Goal: Task Accomplishment & Management: Manage account settings

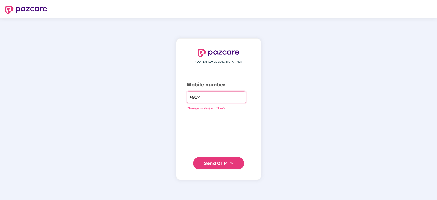
click at [219, 97] on input "number" at bounding box center [222, 97] width 42 height 8
type input "**********"
click at [214, 161] on span "Send OTP" at bounding box center [215, 162] width 23 height 5
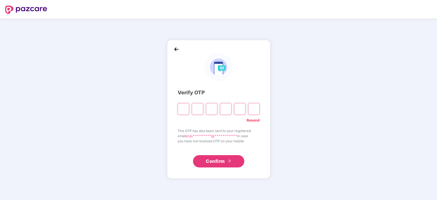
paste input "*"
type input "*"
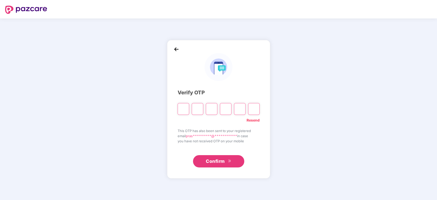
type input "*"
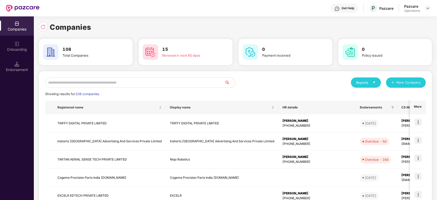
click at [114, 82] on input "text" at bounding box center [135, 82] width 180 height 10
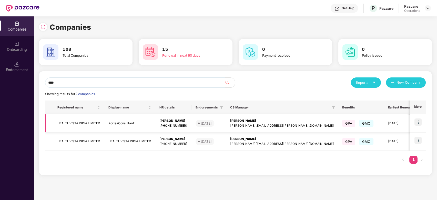
type input "****"
click at [84, 122] on td "HEALTHVISTA INDIA LIMITED" at bounding box center [78, 123] width 51 height 18
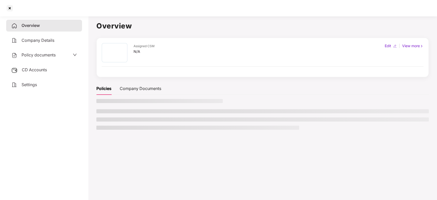
click at [41, 56] on span "Policy documents" at bounding box center [39, 54] width 34 height 5
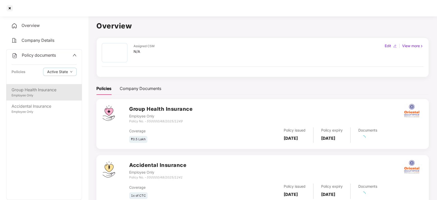
click at [32, 95] on div "Employee Only" at bounding box center [44, 95] width 65 height 5
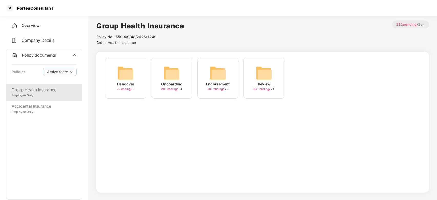
click at [220, 76] on img at bounding box center [218, 73] width 16 height 16
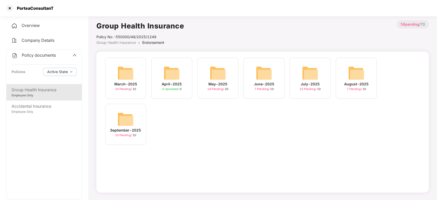
click at [126, 115] on img at bounding box center [125, 119] width 16 height 16
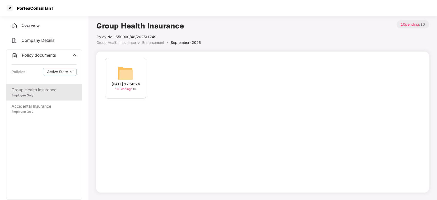
click at [120, 76] on img at bounding box center [125, 73] width 16 height 16
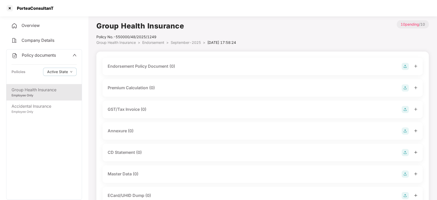
click at [406, 67] on img at bounding box center [405, 66] width 7 height 7
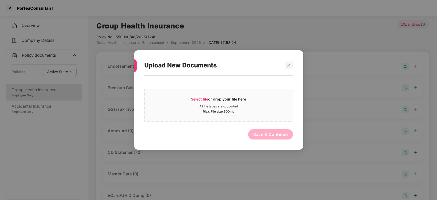
click at [259, 88] on div "Select file or drop your file here All file types are supported Max. File size …" at bounding box center [218, 103] width 149 height 35
click at [253, 101] on div "Select file or drop your file here" at bounding box center [219, 101] width 148 height 8
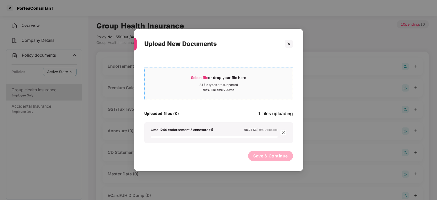
click at [188, 80] on div "Select file or drop your file here" at bounding box center [219, 79] width 148 height 8
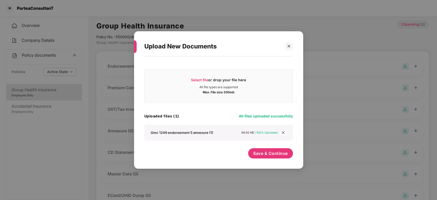
click at [285, 134] on icon "close" at bounding box center [284, 133] width 4 height 4
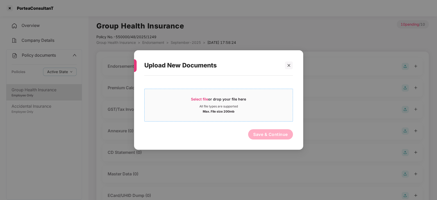
click at [226, 104] on div "Select file or drop your file here" at bounding box center [218, 101] width 55 height 8
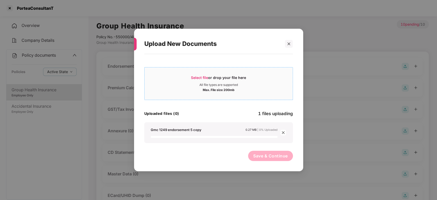
click at [186, 84] on div "All file types are supported" at bounding box center [219, 85] width 148 height 4
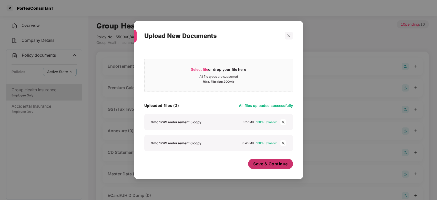
click at [273, 163] on span "Save & Continue" at bounding box center [270, 164] width 35 height 6
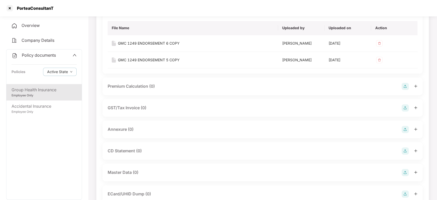
scroll to position [55, 0]
click at [404, 129] on img at bounding box center [405, 129] width 7 height 7
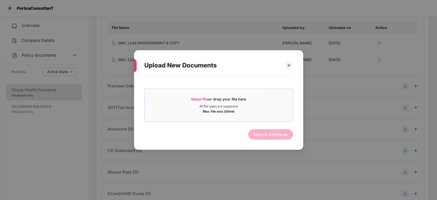
click at [248, 110] on div "Max. File size 200mb" at bounding box center [219, 111] width 148 height 5
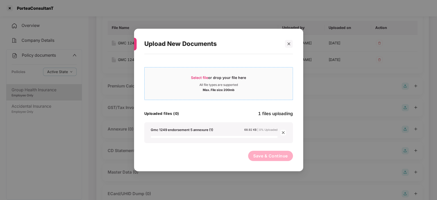
click at [221, 78] on div "Select file or drop your file here" at bounding box center [218, 79] width 55 height 8
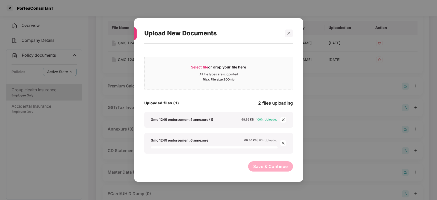
scroll to position [139, 0]
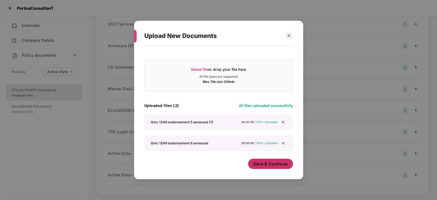
click at [271, 168] on button "Save & Continue" at bounding box center [270, 164] width 45 height 10
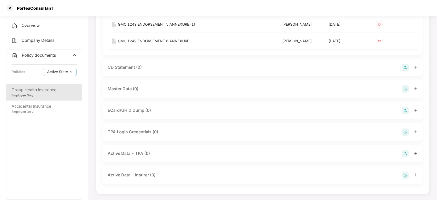
scroll to position [179, 0]
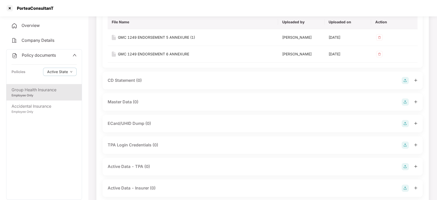
click at [406, 102] on img at bounding box center [405, 102] width 7 height 7
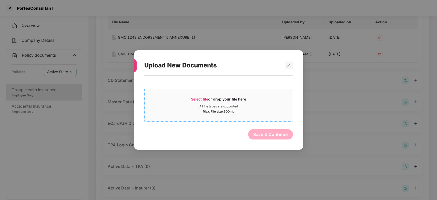
click at [281, 105] on div "All file types are supported" at bounding box center [219, 106] width 148 height 4
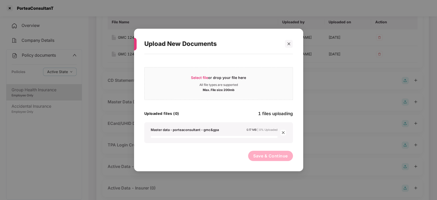
scroll to position [192, 0]
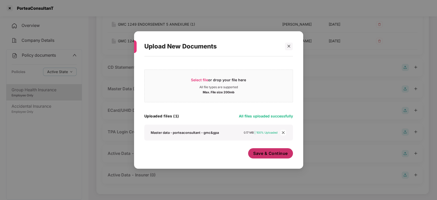
click at [267, 156] on span "Save & Continue" at bounding box center [270, 154] width 35 height 6
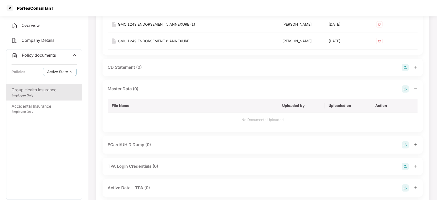
scroll to position [0, 0]
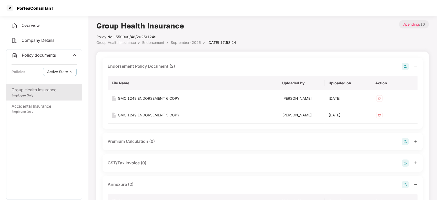
click at [184, 44] on span "September-2025" at bounding box center [186, 42] width 30 height 4
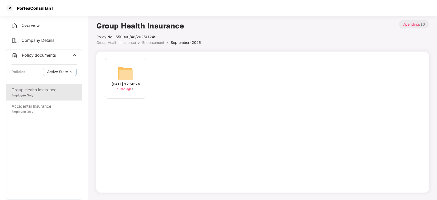
click at [153, 41] on span "Endorsement" at bounding box center [153, 42] width 22 height 4
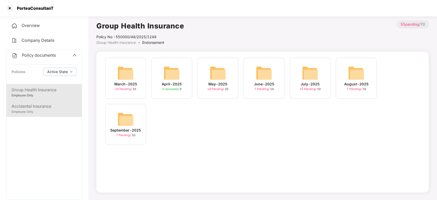
click at [61, 108] on div "Accidental Insurance" at bounding box center [44, 106] width 65 height 6
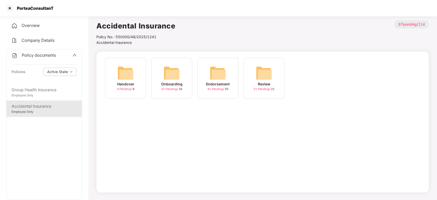
click at [207, 76] on div "Endorsement 41 Pending / 50" at bounding box center [218, 78] width 41 height 41
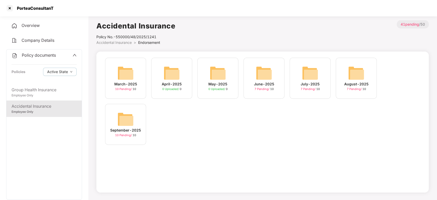
click at [117, 123] on div "September-2025 10 Pending / 10" at bounding box center [125, 124] width 41 height 41
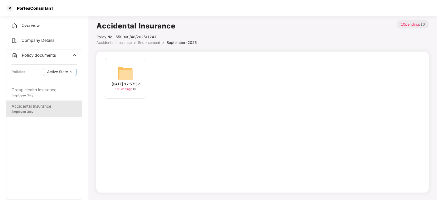
click at [121, 76] on img at bounding box center [125, 73] width 16 height 16
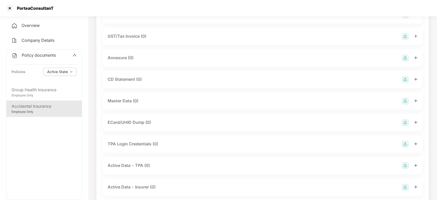
scroll to position [74, 0]
click at [406, 121] on img at bounding box center [405, 122] width 7 height 7
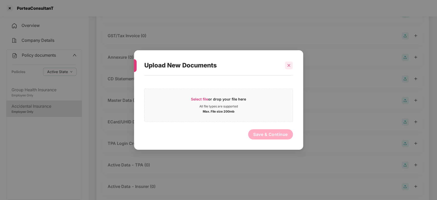
click at [291, 66] on icon "close" at bounding box center [289, 66] width 4 height 4
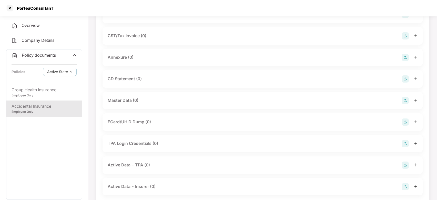
click at [404, 100] on img at bounding box center [405, 100] width 7 height 7
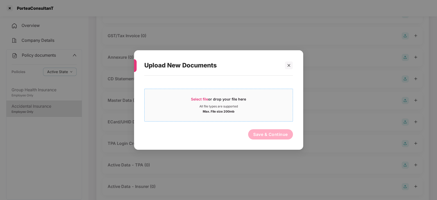
click at [283, 105] on div "All file types are supported" at bounding box center [219, 106] width 148 height 4
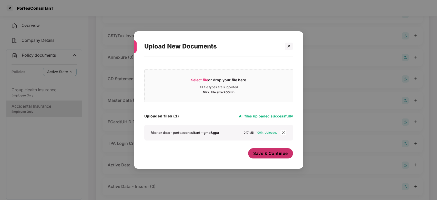
click at [251, 156] on button "Save & Continue" at bounding box center [270, 153] width 45 height 10
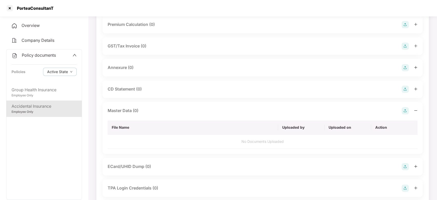
scroll to position [0, 0]
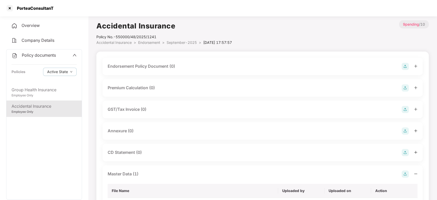
click at [403, 70] on img at bounding box center [405, 66] width 7 height 7
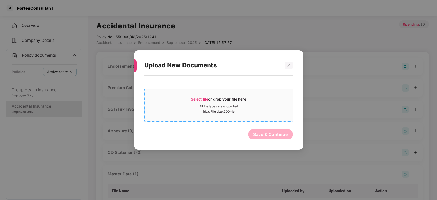
click at [269, 104] on div "Select file or drop your file here" at bounding box center [219, 101] width 148 height 8
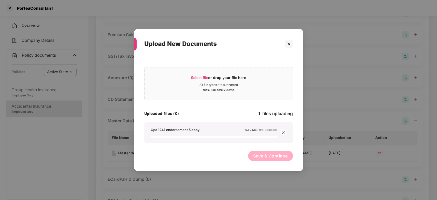
scroll to position [55, 0]
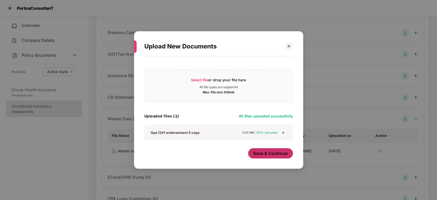
click at [257, 157] on button "Save & Continue" at bounding box center [270, 153] width 45 height 10
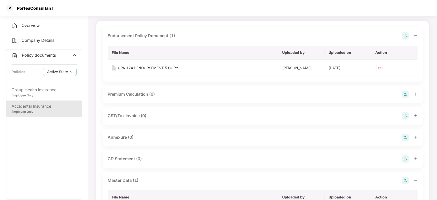
scroll to position [33, 0]
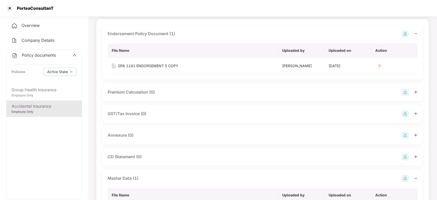
click at [405, 134] on img at bounding box center [405, 135] width 7 height 7
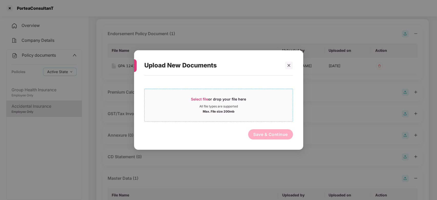
click at [267, 112] on div "Max. File size 200mb" at bounding box center [219, 111] width 148 height 5
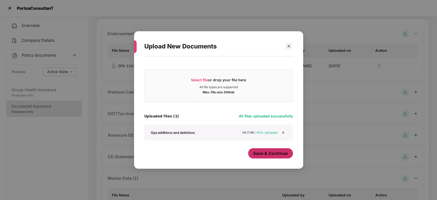
click at [267, 154] on span "Save & Continue" at bounding box center [270, 154] width 35 height 6
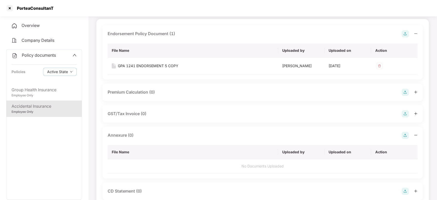
scroll to position [0, 0]
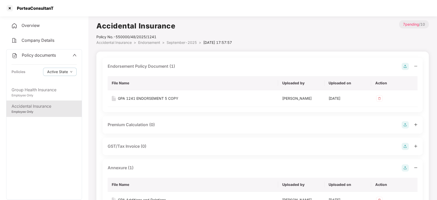
click at [174, 39] on div "Policy No.- 550000/48/2025/1241" at bounding box center [164, 37] width 136 height 6
click at [177, 44] on span "September-2025" at bounding box center [182, 42] width 30 height 4
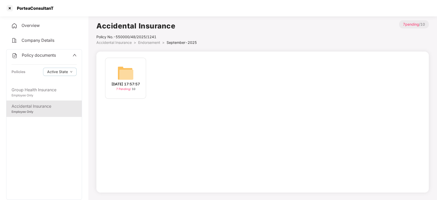
click at [39, 57] on span "Policy documents" at bounding box center [39, 55] width 34 height 5
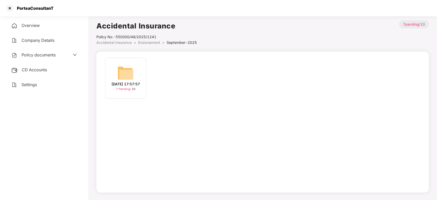
click at [40, 71] on span "CD Accounts" at bounding box center [34, 69] width 25 height 5
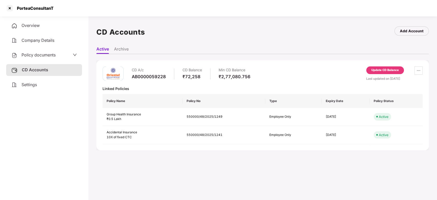
click at [382, 70] on div "Update CD Balance" at bounding box center [385, 70] width 27 height 5
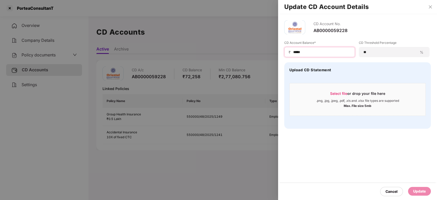
click at [310, 54] on input "*****" at bounding box center [322, 52] width 58 height 5
type input "*"
type input "******"
click at [416, 192] on div "Update" at bounding box center [420, 192] width 13 height 6
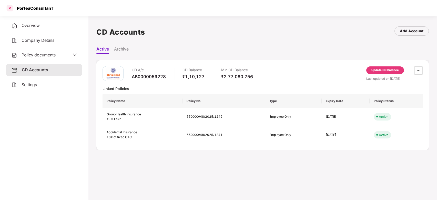
click at [9, 9] on div at bounding box center [10, 8] width 8 height 8
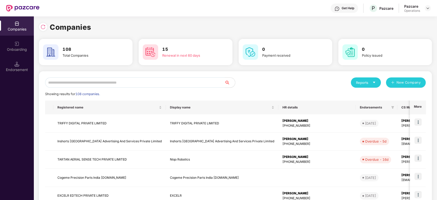
click at [129, 85] on input "text" at bounding box center [135, 82] width 180 height 10
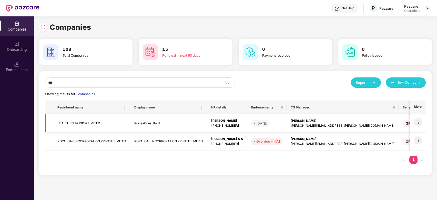
type input "***"
click at [419, 122] on img at bounding box center [418, 122] width 7 height 7
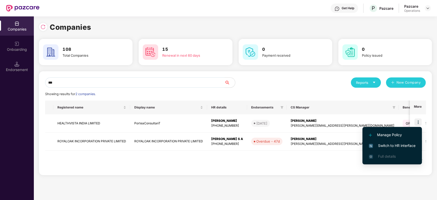
click at [390, 145] on span "Switch to HR interface" at bounding box center [392, 146] width 47 height 6
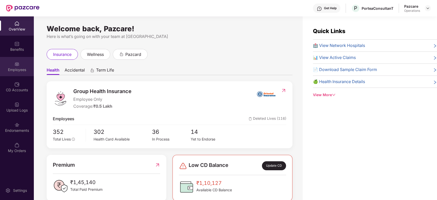
click at [13, 61] on div "Employees" at bounding box center [17, 66] width 34 height 19
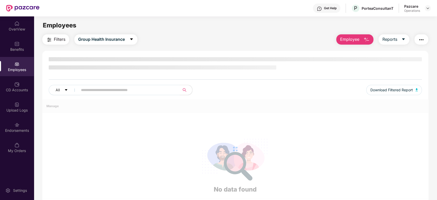
click at [420, 44] on button "button" at bounding box center [422, 39] width 14 height 10
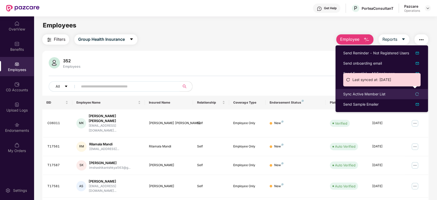
click at [365, 95] on div "Sync Active Member List" at bounding box center [364, 94] width 42 height 6
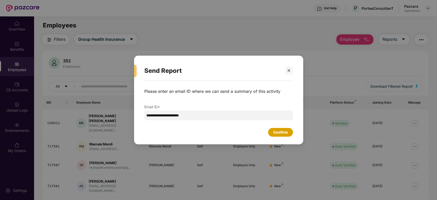
click at [281, 133] on div "Confirm" at bounding box center [280, 133] width 15 height 6
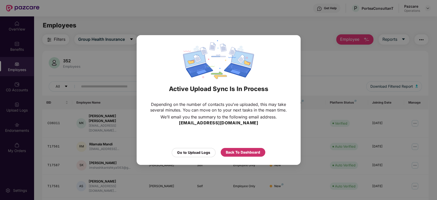
click at [244, 152] on div "Back To Dashboard" at bounding box center [243, 153] width 34 height 6
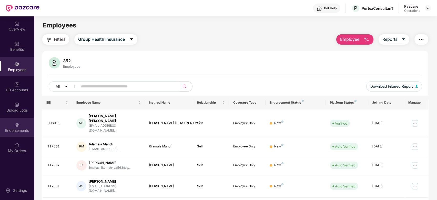
click at [13, 125] on div "Endorsements" at bounding box center [17, 127] width 34 height 19
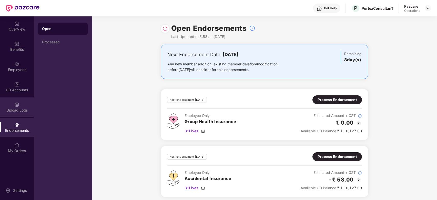
click at [13, 111] on div "Upload Logs" at bounding box center [17, 110] width 34 height 5
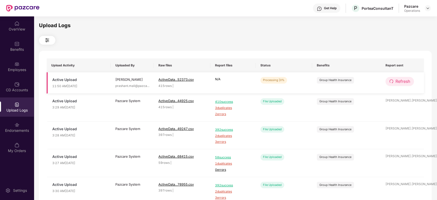
click at [402, 80] on span "Refresh" at bounding box center [403, 81] width 15 height 6
click at [401, 83] on span "Refresh" at bounding box center [403, 81] width 15 height 6
click at [396, 81] on span "Refresh" at bounding box center [403, 81] width 15 height 6
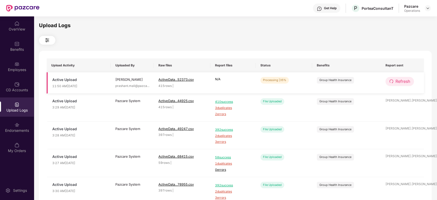
click at [403, 82] on span "Refresh" at bounding box center [403, 81] width 15 height 6
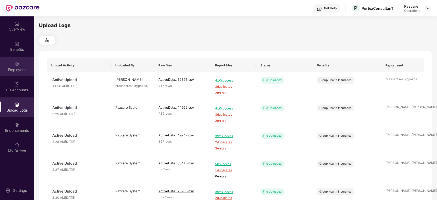
click at [14, 65] on img at bounding box center [16, 64] width 5 height 5
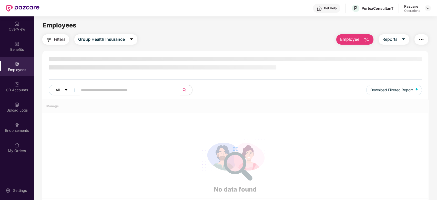
click at [55, 41] on span "Filters" at bounding box center [60, 39] width 12 height 6
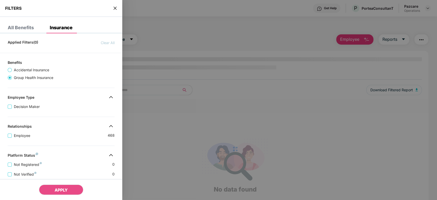
scroll to position [116, 0]
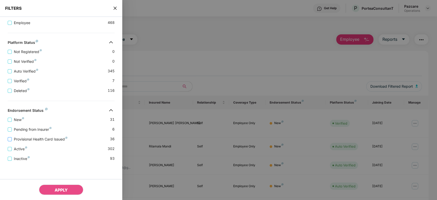
click at [37, 139] on span "Provisional Health Card Issued" at bounding box center [41, 139] width 58 height 6
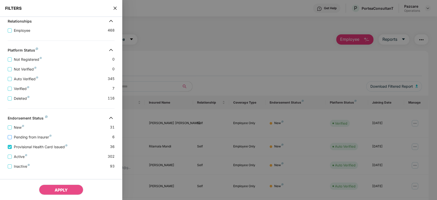
click at [30, 138] on span "Pending from Insurer" at bounding box center [33, 137] width 42 height 6
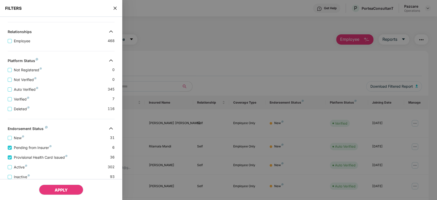
click at [61, 193] on button "APPLY" at bounding box center [61, 190] width 44 height 10
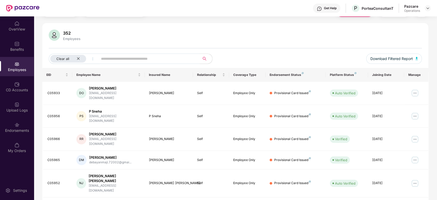
scroll to position [115, 0]
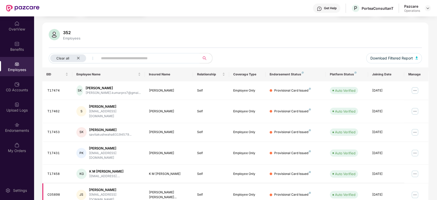
scroll to position [0, 0]
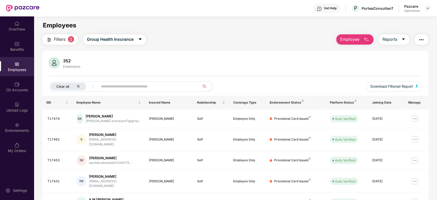
click at [78, 86] on icon "close" at bounding box center [78, 86] width 3 height 3
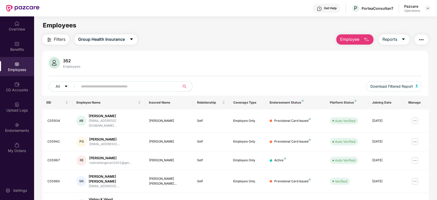
click at [58, 39] on span "Filters" at bounding box center [60, 39] width 12 height 6
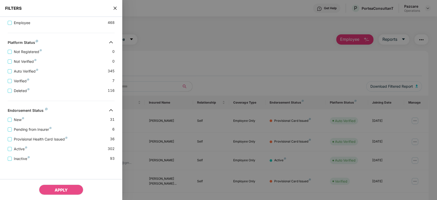
click at [115, 9] on icon "close" at bounding box center [115, 8] width 4 height 4
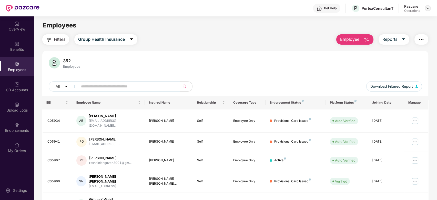
click at [430, 6] on img at bounding box center [428, 8] width 4 height 4
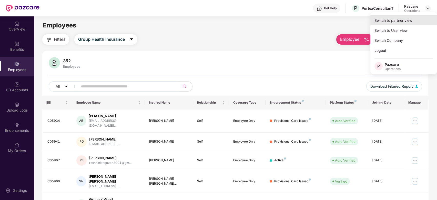
click at [395, 19] on div "Switch to partner view" at bounding box center [404, 20] width 67 height 10
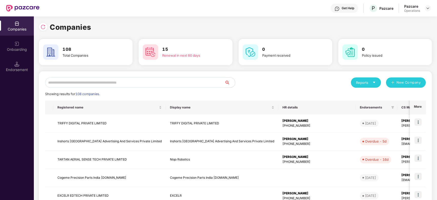
click at [144, 83] on input "text" at bounding box center [135, 82] width 180 height 10
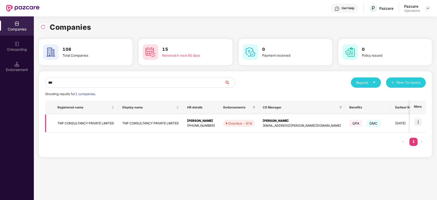
type input "***"
click at [421, 123] on img at bounding box center [418, 122] width 7 height 7
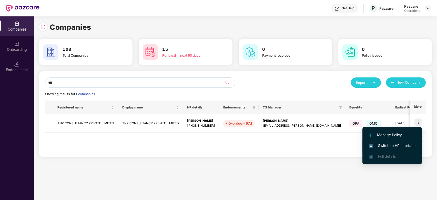
click at [384, 145] on span "Switch to HR interface" at bounding box center [392, 146] width 47 height 6
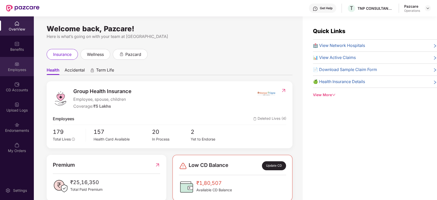
click at [9, 68] on div "Employees" at bounding box center [17, 69] width 34 height 5
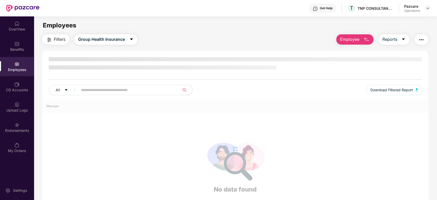
click at [135, 87] on input "text" at bounding box center [127, 90] width 92 height 8
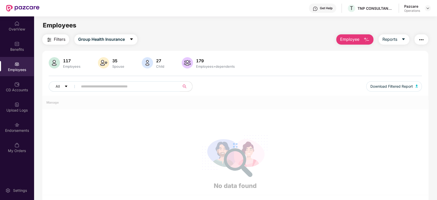
paste input "*******"
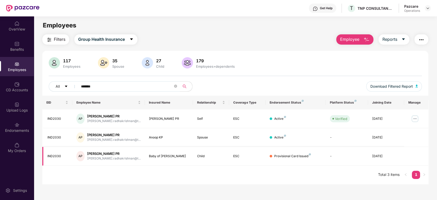
type input "*******"
click at [422, 42] on img "button" at bounding box center [422, 40] width 6 height 6
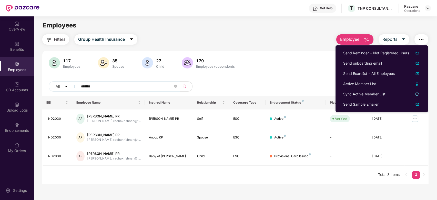
click at [428, 11] on div "Pazcare Operations" at bounding box center [418, 8] width 27 height 9
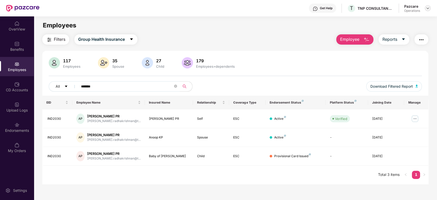
click at [427, 6] on img at bounding box center [428, 8] width 4 height 4
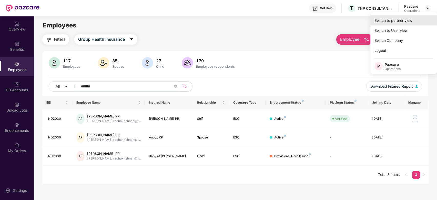
click at [396, 18] on div "Switch to partner view" at bounding box center [404, 20] width 67 height 10
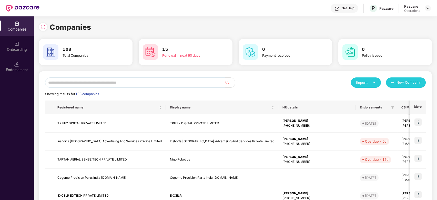
click at [169, 82] on input "text" at bounding box center [135, 82] width 180 height 10
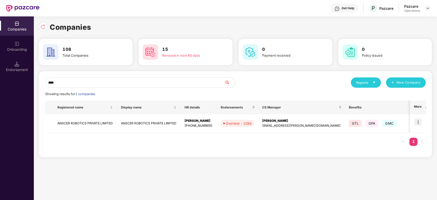
type input "****"
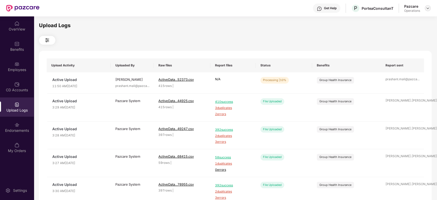
click at [427, 10] on img at bounding box center [428, 8] width 4 height 4
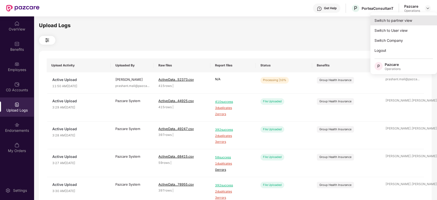
click at [397, 18] on div "Switch to partner view" at bounding box center [404, 20] width 67 height 10
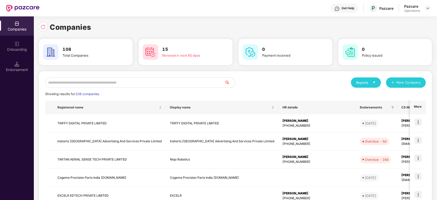
click at [168, 84] on input "text" at bounding box center [135, 82] width 180 height 10
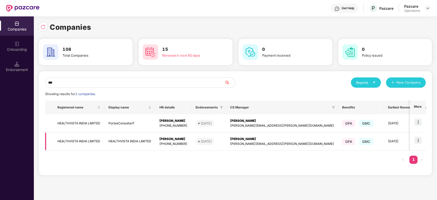
type input "***"
click at [79, 141] on td "HEALTHVISTA INDIA LIMITED" at bounding box center [78, 142] width 51 height 18
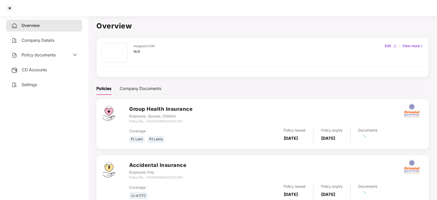
click at [38, 59] on div "Policy documents" at bounding box center [44, 55] width 76 height 12
click at [40, 57] on div "Policy documents" at bounding box center [33, 55] width 44 height 7
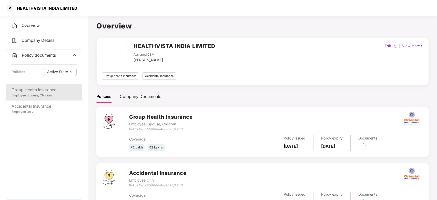
click at [37, 91] on div "Group Health Insurance" at bounding box center [44, 90] width 65 height 6
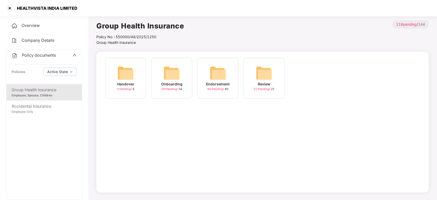
click at [206, 75] on div "Endorsement 65 Pending / 80" at bounding box center [218, 78] width 41 height 41
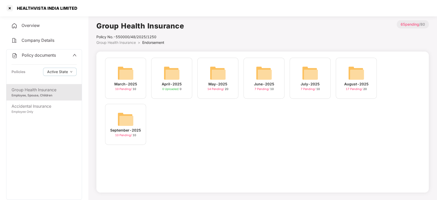
click at [129, 116] on img at bounding box center [125, 119] width 16 height 16
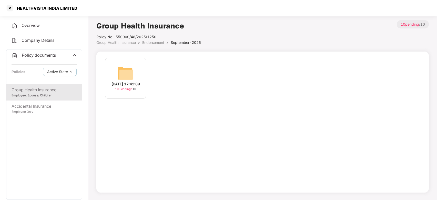
click at [127, 72] on img at bounding box center [125, 73] width 16 height 16
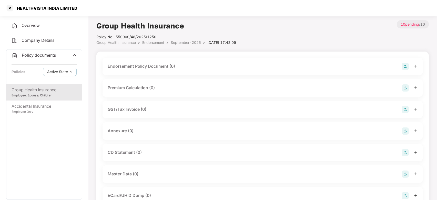
click at [402, 68] on img at bounding box center [405, 66] width 7 height 7
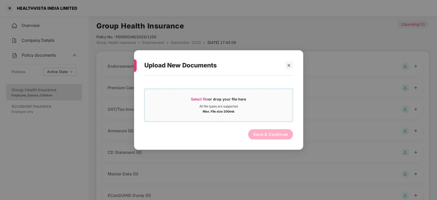
click at [261, 97] on div "Select file or drop your file here" at bounding box center [219, 101] width 148 height 8
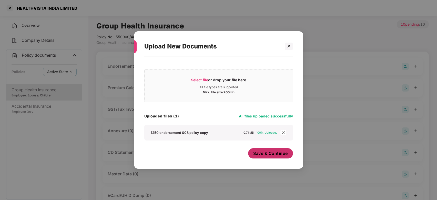
click at [254, 154] on span "Save & Continue" at bounding box center [270, 154] width 35 height 6
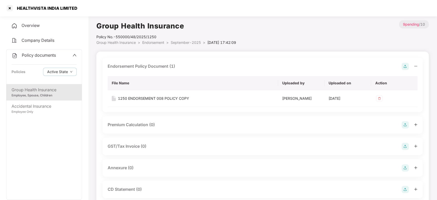
scroll to position [41, 0]
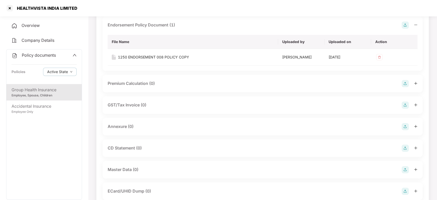
click at [406, 126] on img at bounding box center [405, 126] width 7 height 7
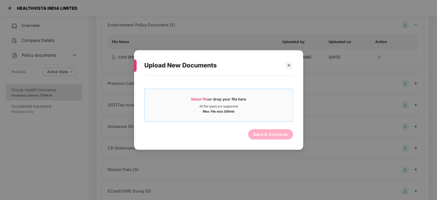
click at [249, 116] on span "Select file or drop your file here All file types are supported Max. File size …" at bounding box center [219, 105] width 148 height 25
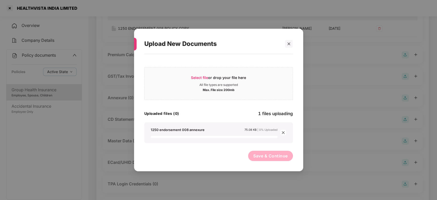
scroll to position [71, 0]
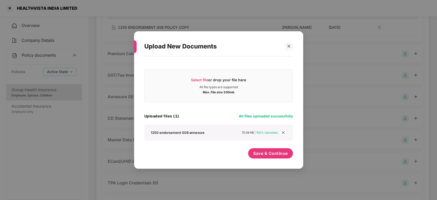
click at [274, 160] on div "Save & Continue" at bounding box center [270, 154] width 45 height 13
click at [268, 155] on span "Save & Continue" at bounding box center [270, 154] width 35 height 6
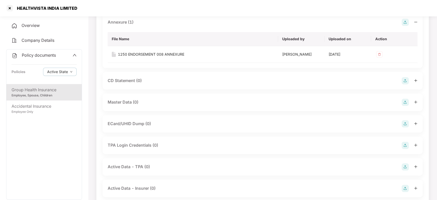
scroll to position [146, 0]
click at [408, 100] on img at bounding box center [405, 101] width 7 height 7
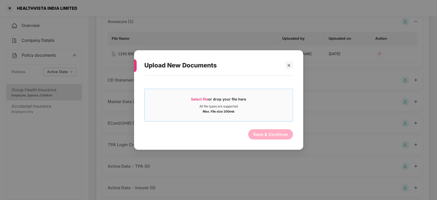
click at [263, 99] on div "Select file or drop your file here" at bounding box center [219, 101] width 148 height 8
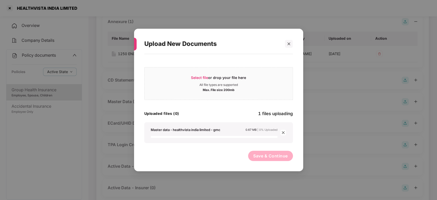
scroll to position [159, 0]
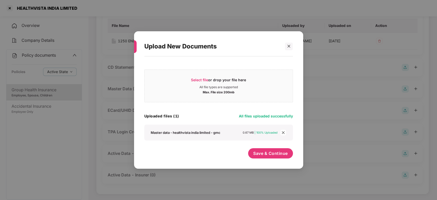
click at [258, 149] on div "Select file or drop your file here All file types are supported Max. File size …" at bounding box center [218, 110] width 149 height 102
click at [266, 155] on span "Save & Continue" at bounding box center [270, 154] width 35 height 6
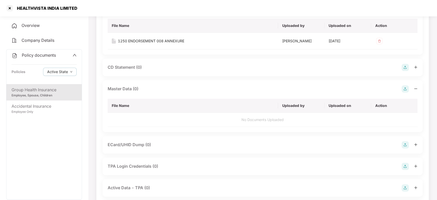
scroll to position [0, 0]
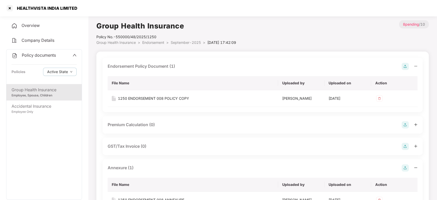
click at [193, 43] on span "September-2025" at bounding box center [186, 42] width 30 height 4
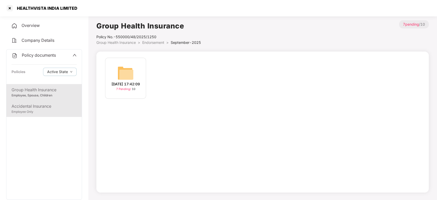
click at [38, 112] on div "Employee Only" at bounding box center [44, 112] width 65 height 5
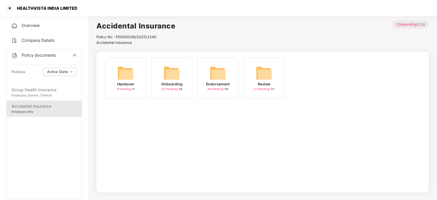
click at [218, 80] on img at bounding box center [218, 73] width 16 height 16
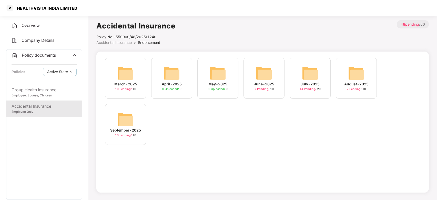
scroll to position [14, 0]
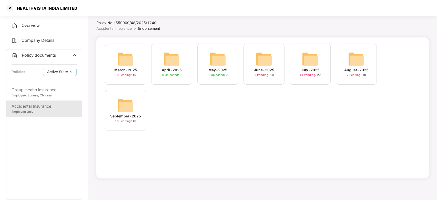
click at [128, 96] on div "September-2025 10 Pending / 10" at bounding box center [125, 110] width 41 height 41
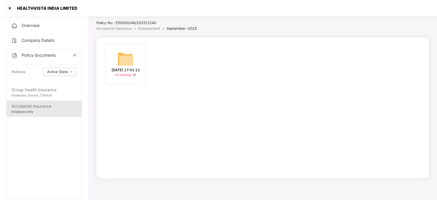
click at [119, 55] on img at bounding box center [125, 59] width 16 height 16
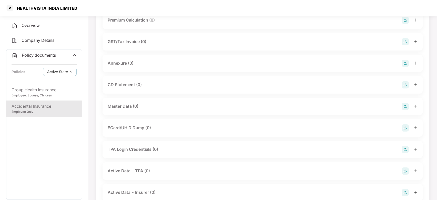
scroll to position [68, 0]
click at [404, 107] on img at bounding box center [405, 106] width 7 height 7
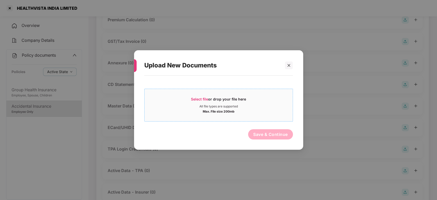
click at [248, 110] on div "Max. File size 200mb" at bounding box center [219, 111] width 148 height 5
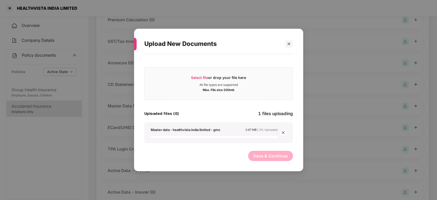
scroll to position [85, 0]
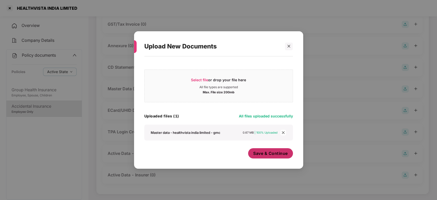
click at [262, 154] on span "Save & Continue" at bounding box center [270, 154] width 35 height 6
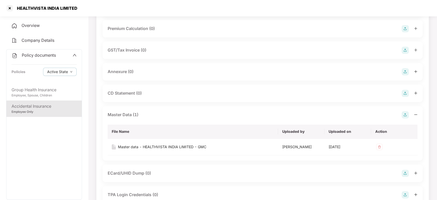
scroll to position [0, 0]
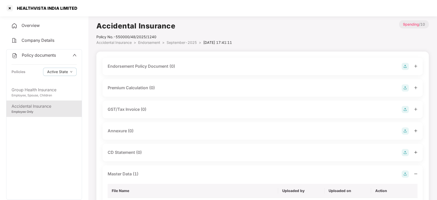
click at [404, 68] on img at bounding box center [405, 66] width 7 height 7
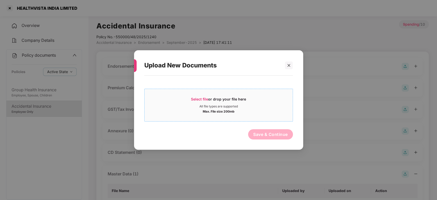
click at [272, 105] on div "All file types are supported" at bounding box center [219, 106] width 148 height 4
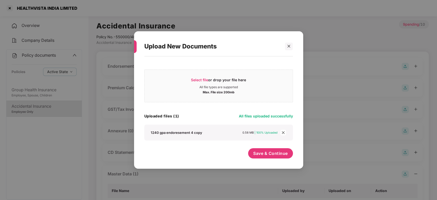
click at [264, 148] on div "Select file or drop your file here All file types are supported Max. File size …" at bounding box center [218, 110] width 149 height 102
click at [272, 156] on span "Save & Continue" at bounding box center [270, 154] width 35 height 6
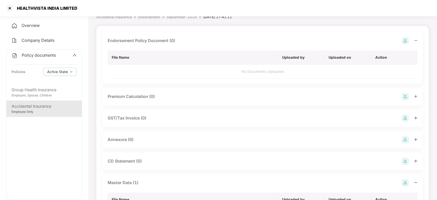
scroll to position [23, 0]
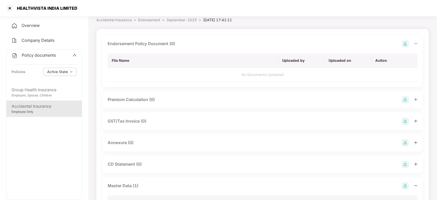
click at [406, 145] on img at bounding box center [405, 142] width 7 height 7
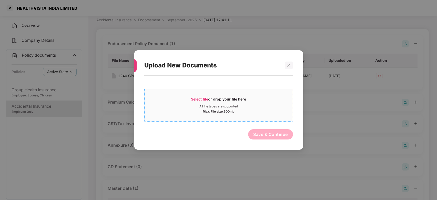
click at [230, 100] on div "Select file or drop your file here" at bounding box center [218, 101] width 55 height 8
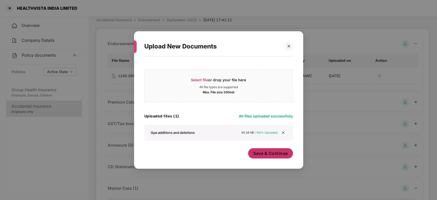
drag, startPoint x: 274, startPoint y: 162, endPoint x: 267, endPoint y: 155, distance: 9.6
click at [267, 155] on div "Select file or drop your file here All file types are supported Max. File size …" at bounding box center [218, 109] width 169 height 107
click at [267, 155] on span "Save & Continue" at bounding box center [270, 154] width 35 height 6
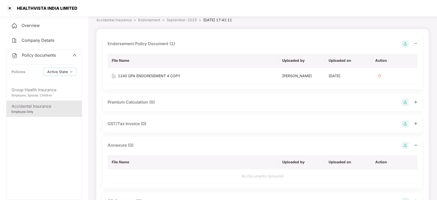
scroll to position [0, 0]
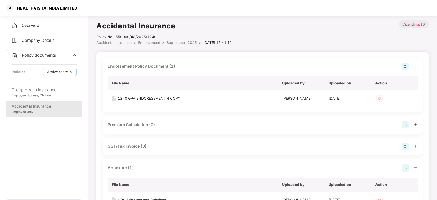
click at [178, 43] on span "September-2025" at bounding box center [182, 42] width 30 height 4
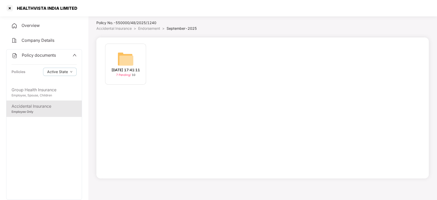
click at [35, 57] on span "Policy documents" at bounding box center [39, 55] width 34 height 5
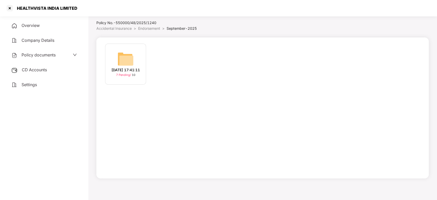
click at [35, 65] on div "CD Accounts" at bounding box center [44, 70] width 76 height 12
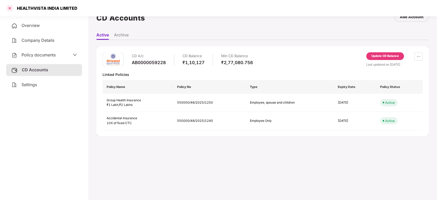
click at [9, 9] on div at bounding box center [10, 8] width 8 height 8
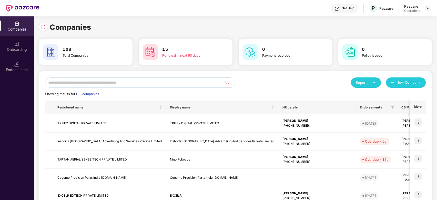
scroll to position [0, 0]
click at [104, 81] on input "text" at bounding box center [135, 82] width 180 height 10
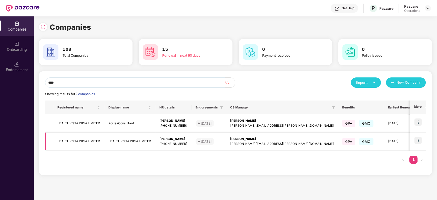
type input "****"
click at [421, 137] on img at bounding box center [418, 140] width 7 height 7
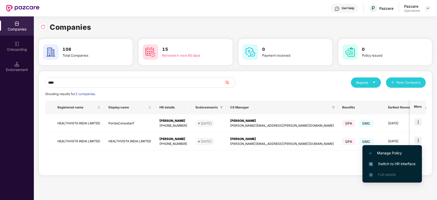
click at [386, 160] on li "Switch to HR interface" at bounding box center [393, 164] width 60 height 11
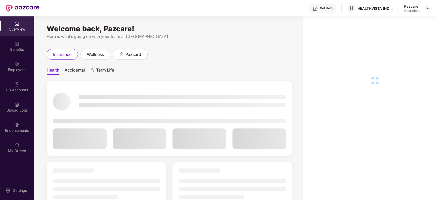
scroll to position [16, 0]
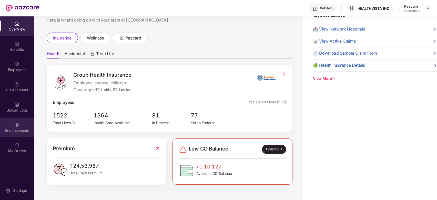
click at [12, 122] on div "Endorsements" at bounding box center [17, 127] width 34 height 19
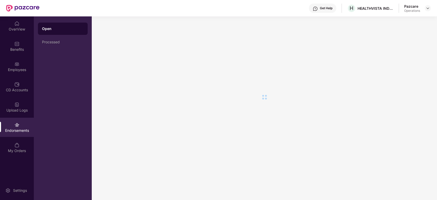
scroll to position [0, 0]
click at [8, 65] on div "Employees" at bounding box center [17, 66] width 34 height 19
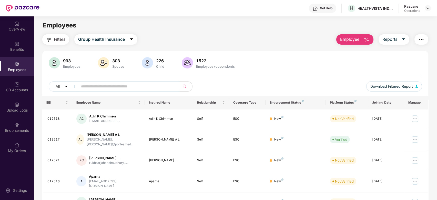
click at [55, 37] on span "Filters" at bounding box center [60, 39] width 12 height 6
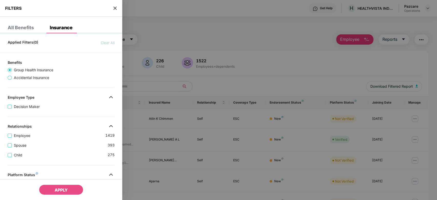
scroll to position [135, 0]
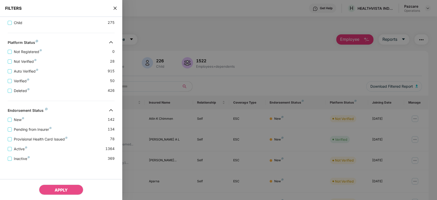
click at [115, 9] on icon "close" at bounding box center [115, 8] width 4 height 4
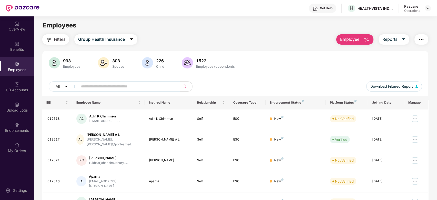
click at [420, 39] on img "button" at bounding box center [422, 40] width 6 height 6
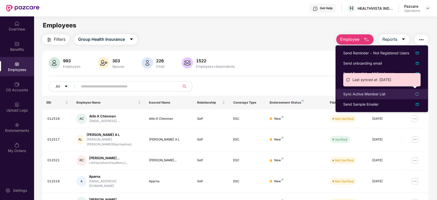
click at [362, 93] on div "Sync Active Member List" at bounding box center [364, 94] width 42 height 6
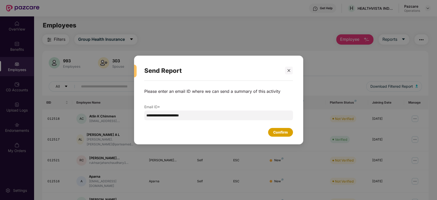
click at [281, 135] on div "Confirm" at bounding box center [280, 133] width 15 height 6
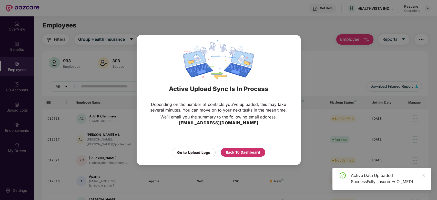
click at [247, 152] on div "Back To Dashboard" at bounding box center [243, 153] width 34 height 6
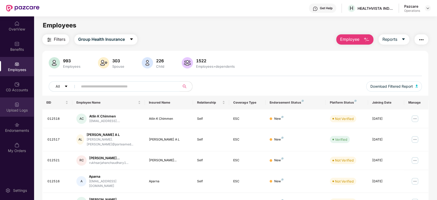
click at [14, 103] on img at bounding box center [16, 104] width 5 height 5
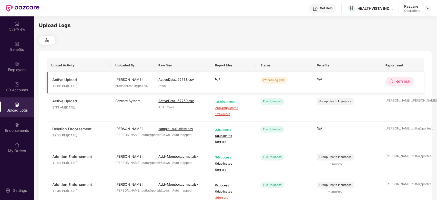
click at [404, 80] on span "Refresh" at bounding box center [403, 81] width 15 height 6
click at [407, 83] on span "Refresh" at bounding box center [403, 81] width 15 height 6
click at [400, 82] on span "Refresh" at bounding box center [403, 81] width 15 height 6
click at [397, 80] on span "Refresh" at bounding box center [403, 81] width 15 height 6
click at [396, 83] on span "Refresh" at bounding box center [403, 81] width 15 height 6
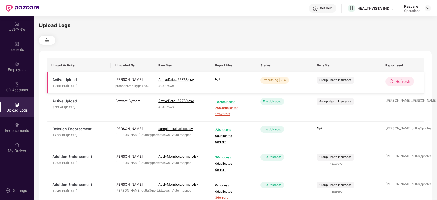
click at [401, 83] on span "Refresh" at bounding box center [403, 81] width 15 height 6
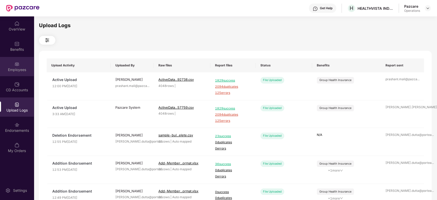
click at [14, 66] on div "Employees" at bounding box center [17, 66] width 34 height 19
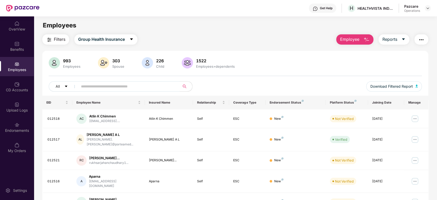
click at [56, 41] on span "Filters" at bounding box center [60, 39] width 12 height 6
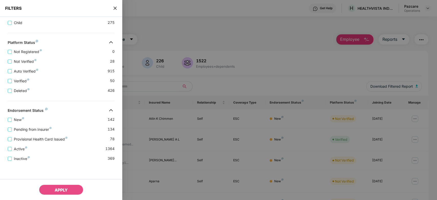
click at [43, 132] on div "Provisional Health Card Issued 78" at bounding box center [61, 137] width 107 height 10
click at [32, 129] on span "Pending from Insurer" at bounding box center [33, 130] width 42 height 6
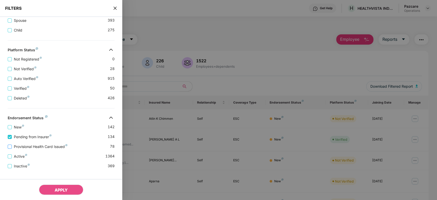
click at [35, 149] on span "Provisional Health Card Issued" at bounding box center [41, 147] width 58 height 6
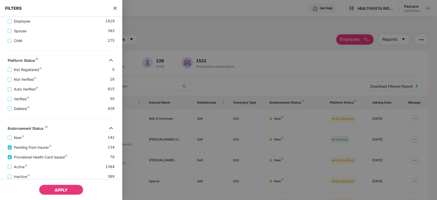
click at [58, 185] on button "APPLY" at bounding box center [61, 190] width 44 height 10
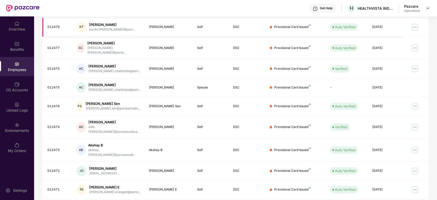
scroll to position [0, 0]
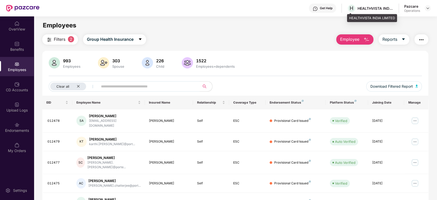
click at [363, 8] on div "HEALTHVISTA INDIA LIMITED" at bounding box center [376, 8] width 36 height 5
click at [350, 7] on span "H" at bounding box center [352, 8] width 4 height 6
drag, startPoint x: 350, startPoint y: 17, endPoint x: 371, endPoint y: 18, distance: 21.3
click at [371, 18] on div "HEALTHVISTA INDIA LIMITED" at bounding box center [372, 18] width 50 height 8
copy div "HEALTHVISTA"
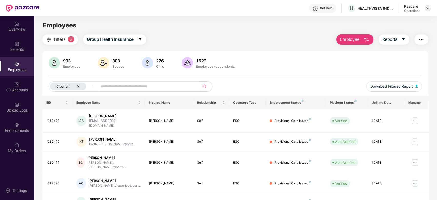
click at [430, 7] on div at bounding box center [428, 8] width 6 height 6
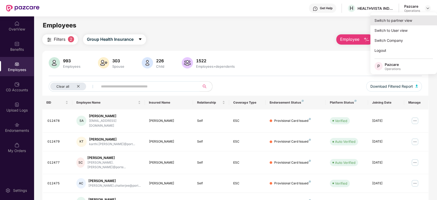
click at [394, 18] on div "Switch to partner view" at bounding box center [404, 20] width 67 height 10
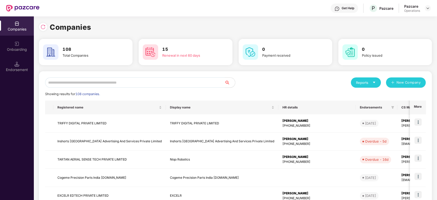
click at [192, 80] on input "text" at bounding box center [135, 82] width 180 height 10
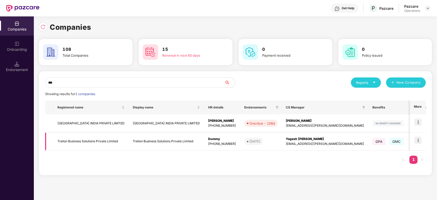
type input "***"
click at [91, 139] on td "Trelion Business Solutions Private Limited" at bounding box center [90, 142] width 75 height 18
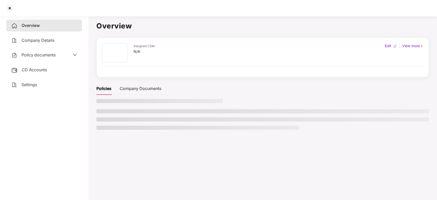
click at [39, 52] on span "Policy documents" at bounding box center [39, 54] width 34 height 5
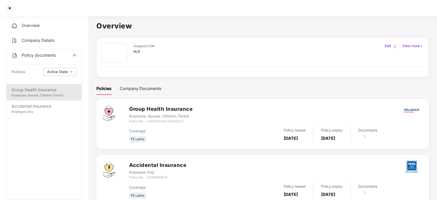
click at [44, 93] on div "Employee, Spouse, Children, Parent" at bounding box center [44, 95] width 65 height 5
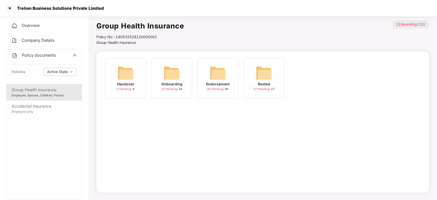
click at [221, 82] on div "Endorsement" at bounding box center [218, 84] width 24 height 6
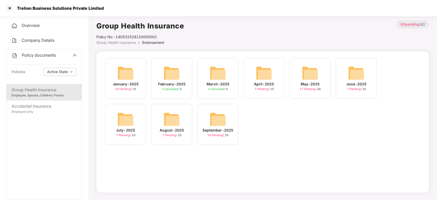
click at [220, 112] on img at bounding box center [218, 119] width 16 height 16
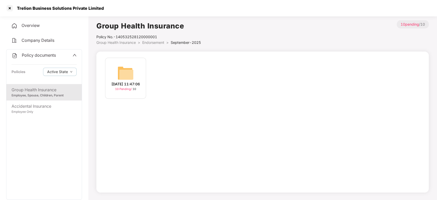
click at [125, 76] on img at bounding box center [125, 73] width 16 height 16
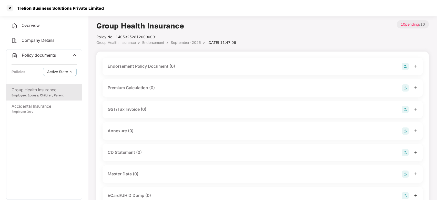
click at [403, 65] on img at bounding box center [405, 66] width 7 height 7
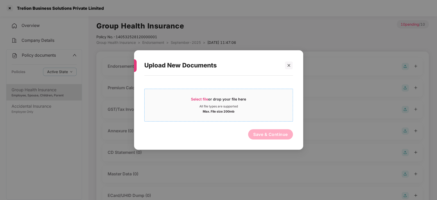
click at [287, 106] on div "All file types are supported" at bounding box center [219, 106] width 148 height 4
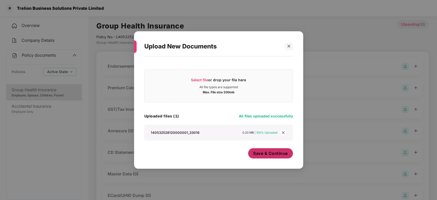
click at [269, 152] on span "Save & Continue" at bounding box center [270, 154] width 35 height 6
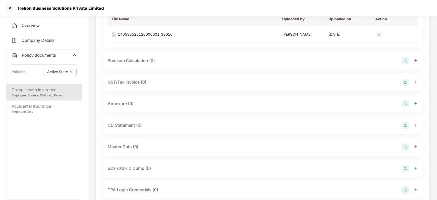
scroll to position [76, 0]
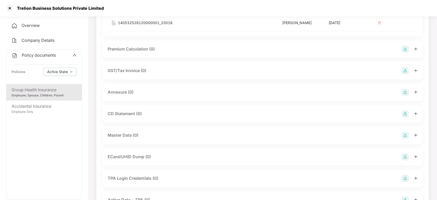
click at [403, 91] on img at bounding box center [405, 92] width 7 height 7
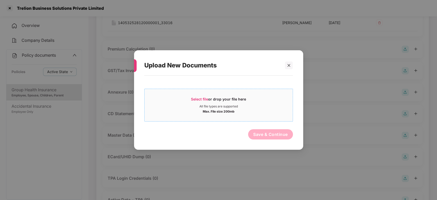
click at [259, 102] on div "Select file or drop your file here" at bounding box center [219, 101] width 148 height 8
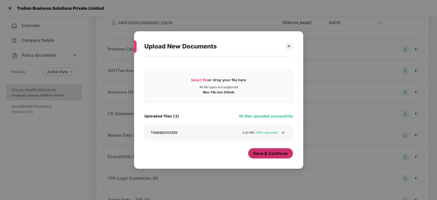
click at [262, 151] on span "Save & Continue" at bounding box center [270, 154] width 35 height 6
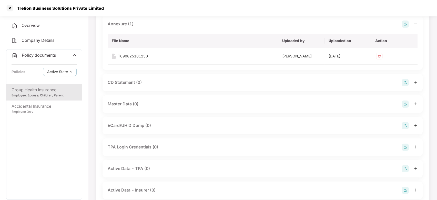
scroll to position [145, 0]
click at [407, 105] on img at bounding box center [405, 103] width 7 height 7
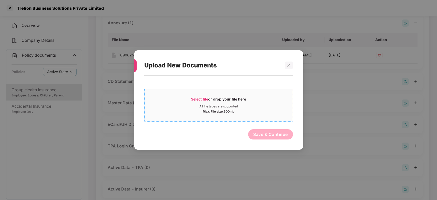
click at [273, 106] on div "All file types are supported" at bounding box center [219, 106] width 148 height 4
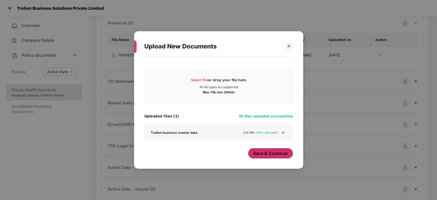
click at [260, 149] on button "Save & Continue" at bounding box center [270, 153] width 45 height 10
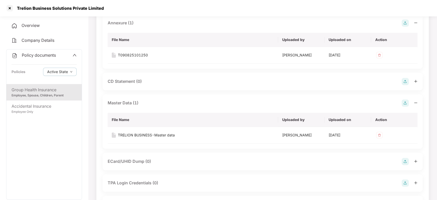
scroll to position [0, 0]
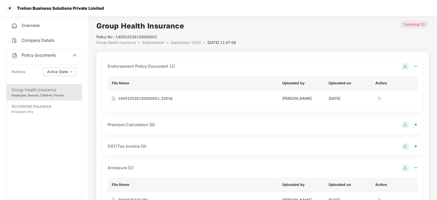
click at [43, 56] on span "Policy documents" at bounding box center [39, 55] width 34 height 5
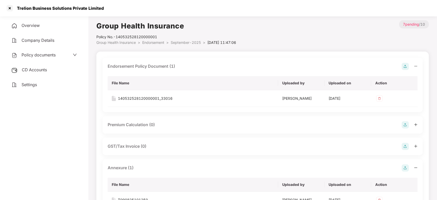
click at [40, 70] on span "CD Accounts" at bounding box center [34, 69] width 25 height 5
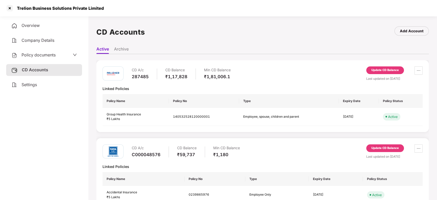
click at [388, 70] on div "Update CD Balance" at bounding box center [385, 70] width 27 height 5
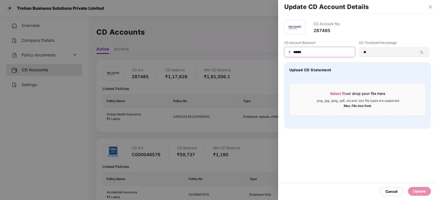
click at [318, 52] on input "******" at bounding box center [322, 52] width 58 height 5
type input "*"
type input "******"
click at [426, 191] on div "Update" at bounding box center [420, 192] width 13 height 6
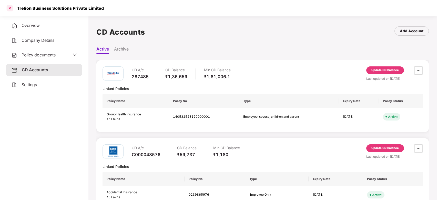
click at [9, 8] on div at bounding box center [10, 8] width 8 height 8
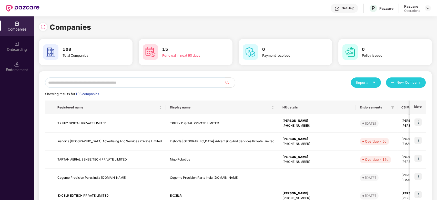
click at [148, 81] on input "text" at bounding box center [135, 82] width 180 height 10
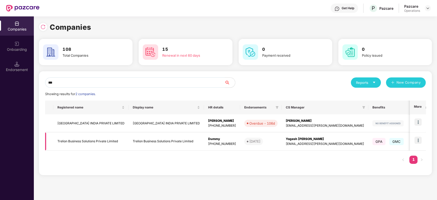
type input "***"
click at [419, 140] on img at bounding box center [418, 140] width 7 height 7
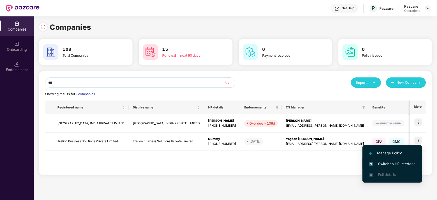
click at [388, 160] on li "Switch to HR interface" at bounding box center [393, 164] width 60 height 11
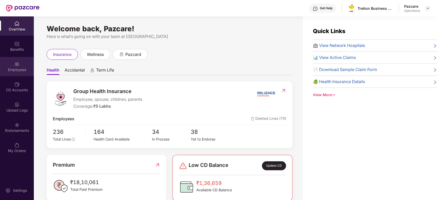
click at [14, 67] on div "Employees" at bounding box center [17, 69] width 34 height 5
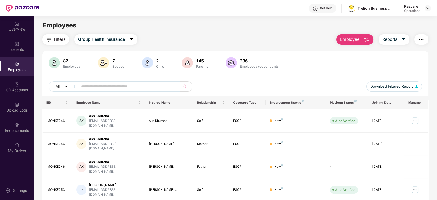
click at [56, 41] on span "Filters" at bounding box center [60, 39] width 12 height 6
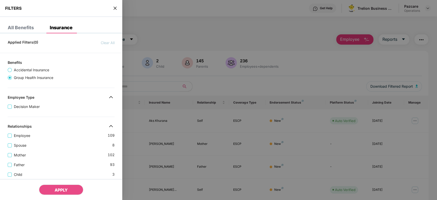
scroll to position [156, 0]
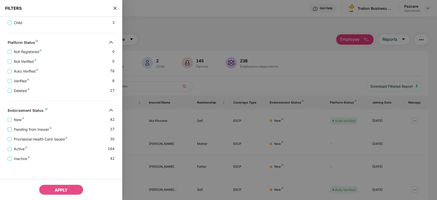
click at [38, 129] on span "Pending from Insurer" at bounding box center [33, 130] width 42 height 6
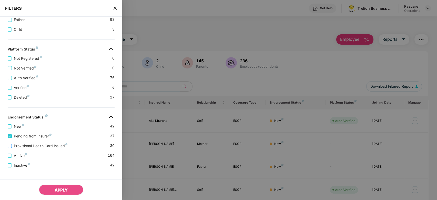
click at [37, 147] on span "Provisional Health Card Issued" at bounding box center [41, 146] width 58 height 6
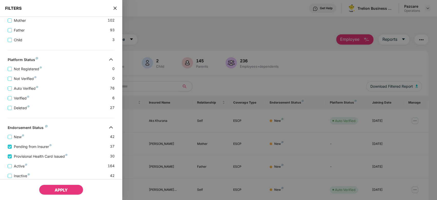
click at [57, 192] on span "APPLY" at bounding box center [61, 190] width 13 height 5
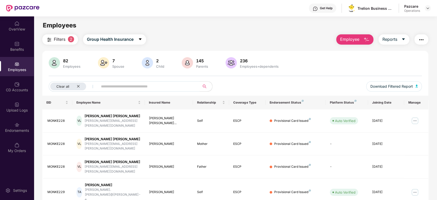
scroll to position [115, 0]
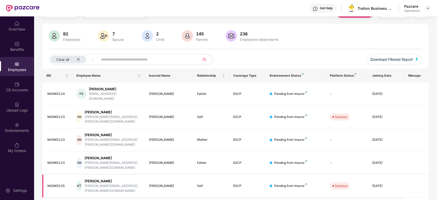
scroll to position [58, 0]
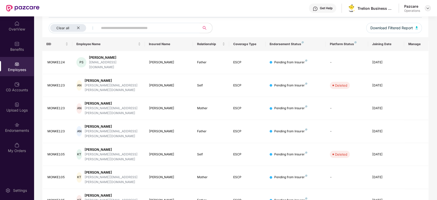
click at [430, 8] on div at bounding box center [428, 8] width 6 height 6
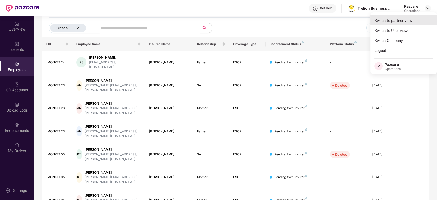
click at [389, 18] on div "Switch to partner view" at bounding box center [404, 20] width 67 height 10
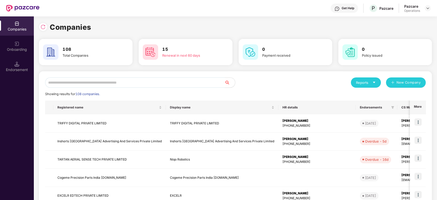
click at [199, 82] on input "text" at bounding box center [135, 82] width 180 height 10
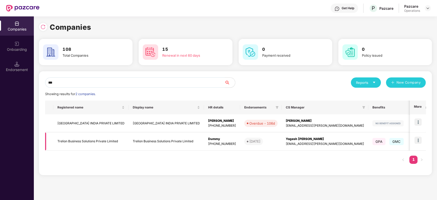
type input "***"
click at [83, 144] on td "Trelion Business Solutions Private Limited" at bounding box center [90, 142] width 75 height 18
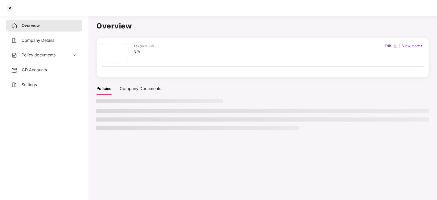
click at [38, 55] on span "Policy documents" at bounding box center [39, 54] width 34 height 5
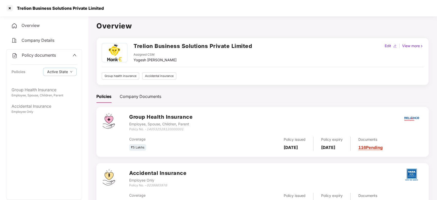
click at [30, 57] on span "Policy documents" at bounding box center [39, 55] width 34 height 5
click at [28, 71] on span "CD Accounts" at bounding box center [34, 69] width 25 height 5
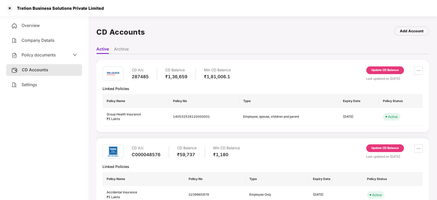
click at [386, 67] on div "Update CD Balance" at bounding box center [386, 70] width 38 height 8
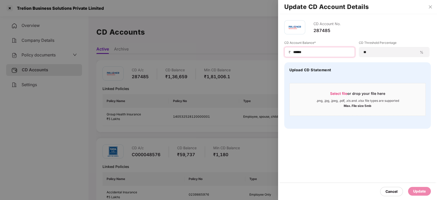
click at [306, 52] on input "******" at bounding box center [322, 52] width 58 height 5
type input "******"
click at [419, 190] on div "Update" at bounding box center [420, 192] width 13 height 6
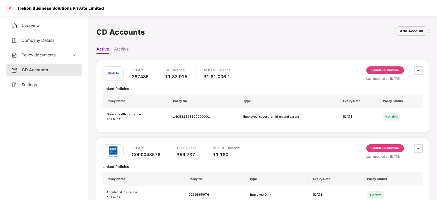
click at [11, 7] on div at bounding box center [10, 8] width 8 height 8
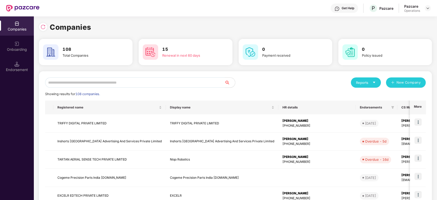
click at [134, 80] on input "text" at bounding box center [135, 82] width 180 height 10
click at [166, 82] on input "text" at bounding box center [135, 82] width 180 height 10
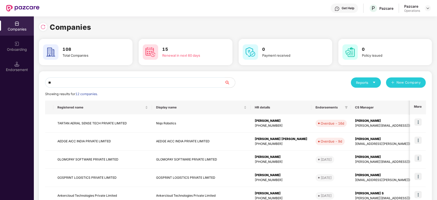
type input "*"
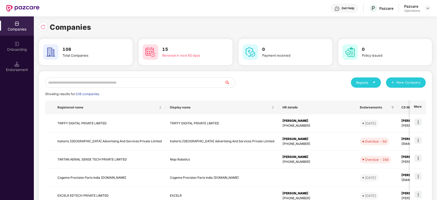
click at [145, 85] on input "text" at bounding box center [135, 82] width 180 height 10
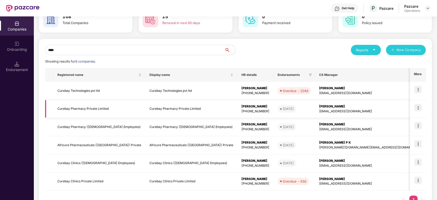
scroll to position [33, 0]
type input "****"
click at [98, 160] on td "Curebay Clinics ([DEMOGRAPHIC_DATA] Employees)" at bounding box center [99, 163] width 92 height 18
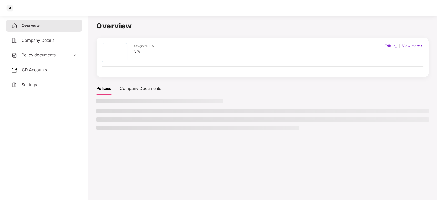
click at [40, 56] on span "Policy documents" at bounding box center [39, 54] width 34 height 5
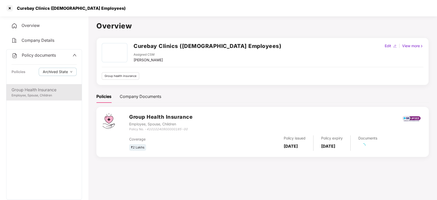
click at [36, 85] on div "Group Health Insurance Employee, Spouse, Children" at bounding box center [43, 92] width 75 height 16
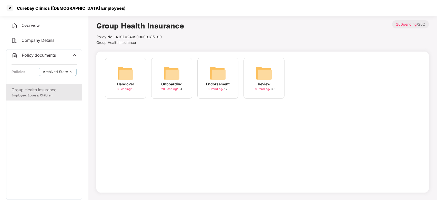
click at [228, 77] on div "Endorsement 90 Pending / 120" at bounding box center [218, 78] width 41 height 41
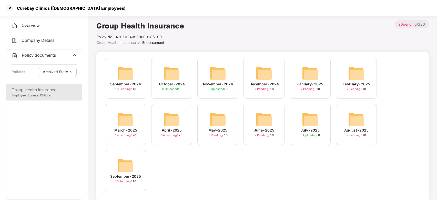
click at [44, 54] on span "Policy documents" at bounding box center [39, 55] width 34 height 5
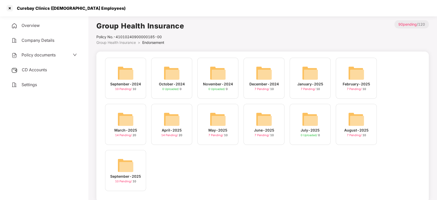
click at [39, 65] on div "CD Accounts" at bounding box center [44, 70] width 76 height 12
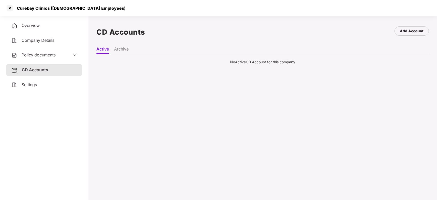
click at [37, 54] on span "Policy documents" at bounding box center [39, 54] width 34 height 5
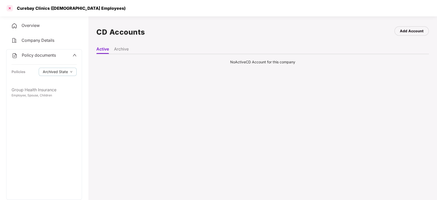
click at [8, 9] on div at bounding box center [10, 8] width 8 height 8
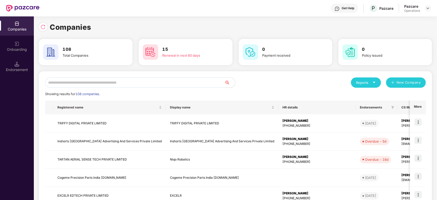
click at [128, 84] on input "text" at bounding box center [135, 82] width 180 height 10
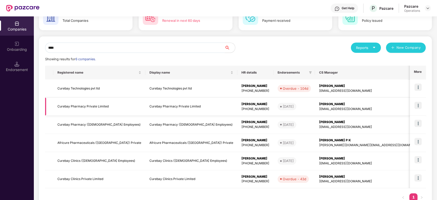
scroll to position [51, 0]
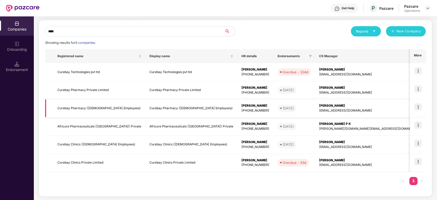
type input "****"
click at [76, 142] on td "Curebay Clinics ([DEMOGRAPHIC_DATA] Employees)" at bounding box center [99, 145] width 92 height 18
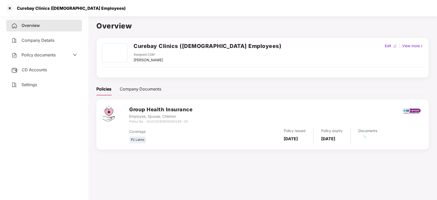
click at [36, 55] on span "Policy documents" at bounding box center [39, 54] width 34 height 5
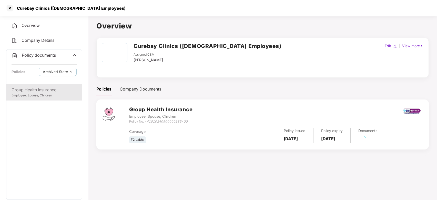
click at [43, 95] on div "Employee, Spouse, Children" at bounding box center [44, 95] width 65 height 5
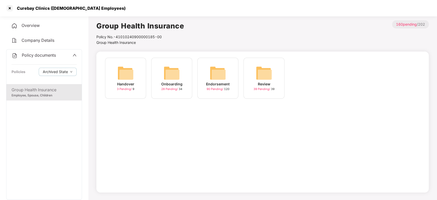
click at [205, 80] on div "Endorsement 90 Pending / 120" at bounding box center [218, 78] width 41 height 41
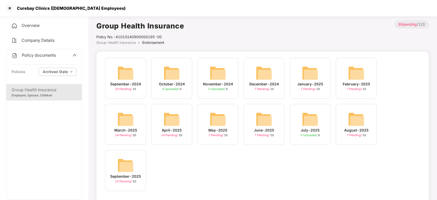
click at [132, 156] on div "September-2025 10 Pending / 10" at bounding box center [125, 170] width 41 height 41
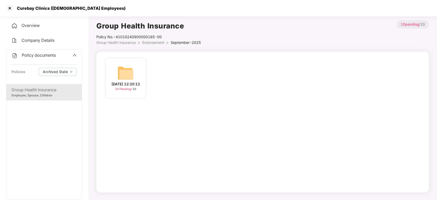
click at [133, 73] on img at bounding box center [125, 73] width 16 height 16
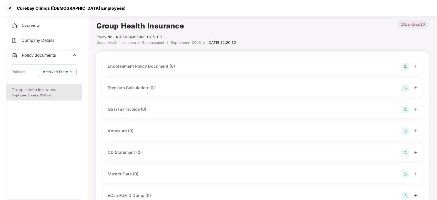
click at [406, 68] on img at bounding box center [405, 66] width 7 height 7
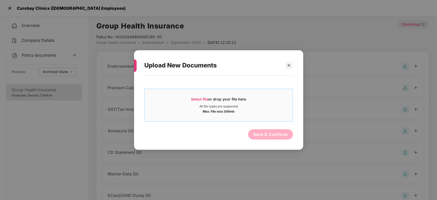
click at [250, 105] on div "All file types are supported" at bounding box center [219, 106] width 148 height 4
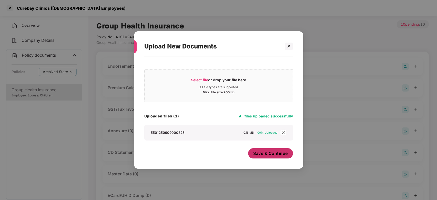
click at [265, 151] on span "Save & Continue" at bounding box center [270, 154] width 35 height 6
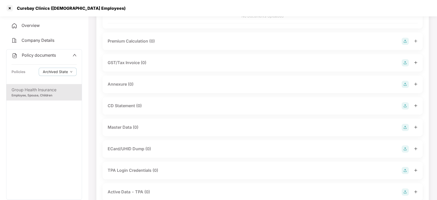
scroll to position [81, 0]
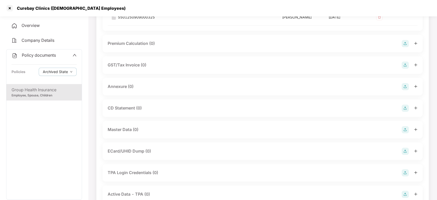
click at [405, 85] on img at bounding box center [405, 86] width 7 height 7
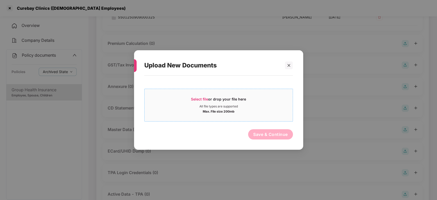
click at [270, 106] on div "All file types are supported" at bounding box center [219, 106] width 148 height 4
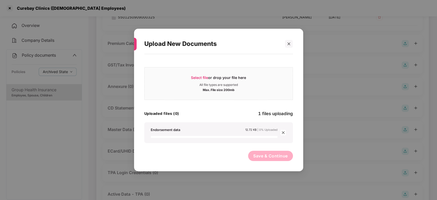
scroll to position [122, 0]
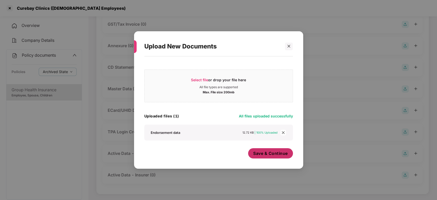
click at [257, 153] on span "Save & Continue" at bounding box center [270, 154] width 35 height 6
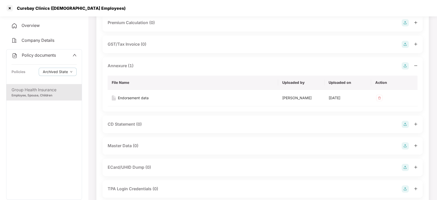
scroll to position [159, 0]
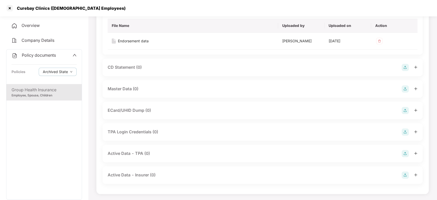
click at [404, 89] on img at bounding box center [405, 88] width 7 height 7
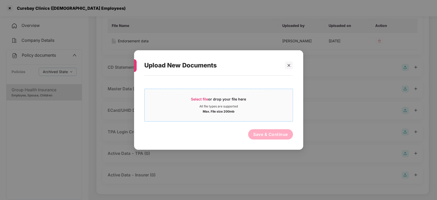
click at [273, 99] on div "Select file or drop your file here" at bounding box center [219, 101] width 148 height 8
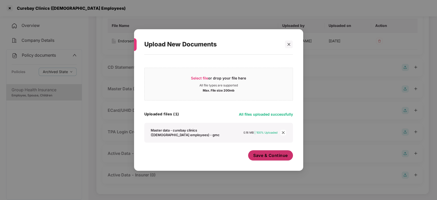
click at [254, 153] on span "Save & Continue" at bounding box center [270, 156] width 35 height 6
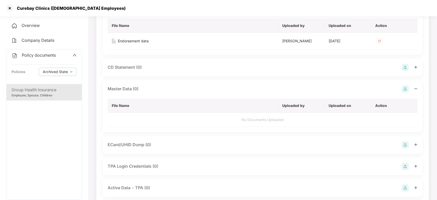
click at [37, 56] on span "Policy documents" at bounding box center [39, 55] width 34 height 5
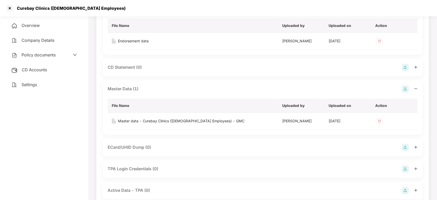
click at [33, 73] on div "CD Accounts" at bounding box center [44, 70] width 76 height 12
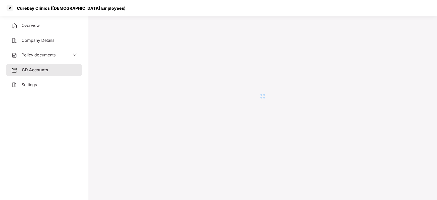
scroll to position [0, 0]
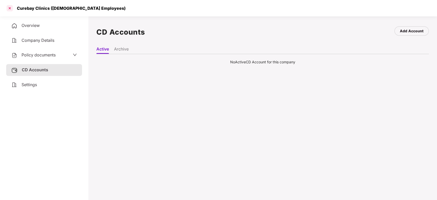
click at [8, 8] on div at bounding box center [10, 8] width 8 height 8
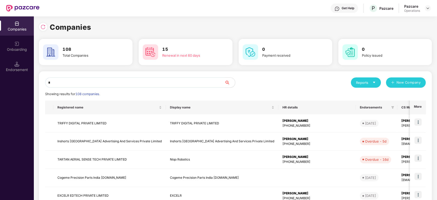
click at [83, 84] on input "*" at bounding box center [135, 82] width 180 height 10
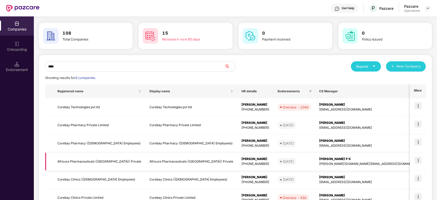
scroll to position [51, 0]
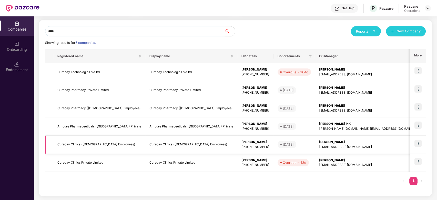
type input "****"
click at [418, 143] on img at bounding box center [418, 143] width 7 height 7
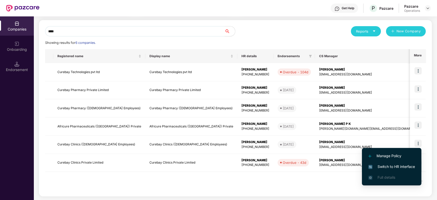
click at [387, 164] on span "Switch to HR interface" at bounding box center [392, 167] width 47 height 6
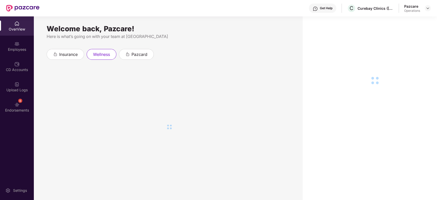
click at [14, 47] on div "Employees" at bounding box center [17, 49] width 34 height 5
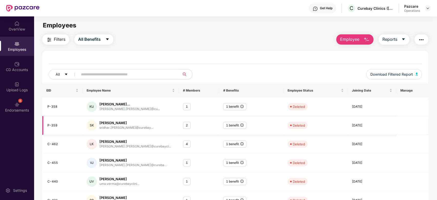
scroll to position [103, 0]
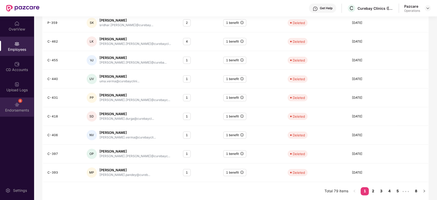
click at [12, 109] on div "Endorsements" at bounding box center [17, 110] width 34 height 5
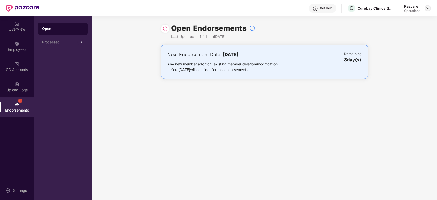
click at [427, 10] on img at bounding box center [428, 8] width 4 height 4
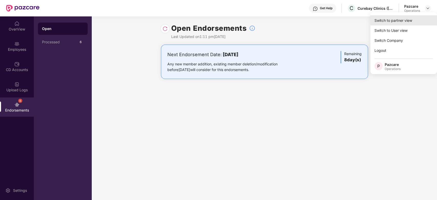
click at [387, 23] on div "Switch to partner view" at bounding box center [404, 20] width 67 height 10
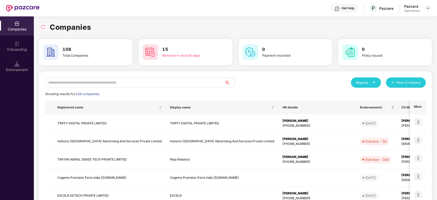
click at [116, 81] on input "text" at bounding box center [135, 82] width 180 height 10
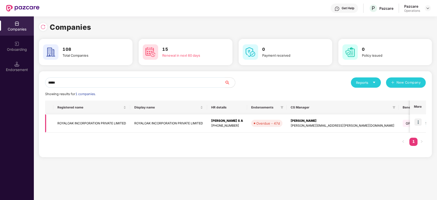
type input "*****"
click at [97, 124] on td "ROYALOAK INCORPORATION PRIVATE LIMITED" at bounding box center [91, 123] width 77 height 18
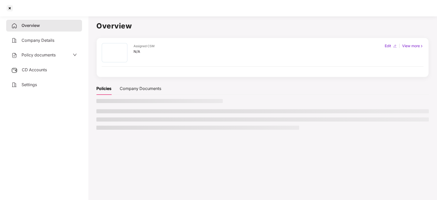
click at [41, 54] on span "Policy documents" at bounding box center [39, 54] width 34 height 5
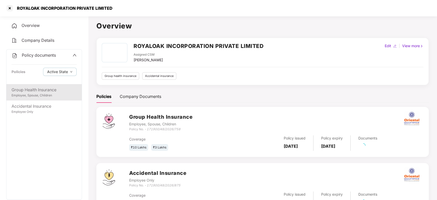
click at [23, 89] on div "Group Health Insurance" at bounding box center [44, 90] width 65 height 6
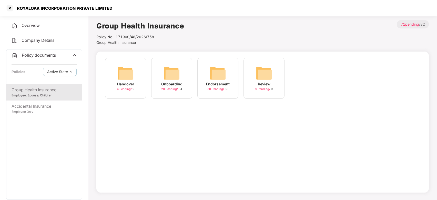
click at [171, 78] on img at bounding box center [172, 73] width 16 height 16
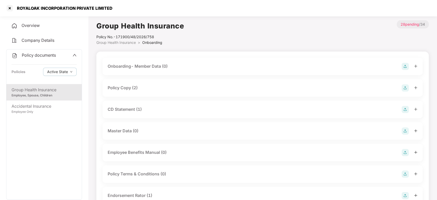
click at [127, 44] on span "Group Health Insurance" at bounding box center [116, 42] width 40 height 4
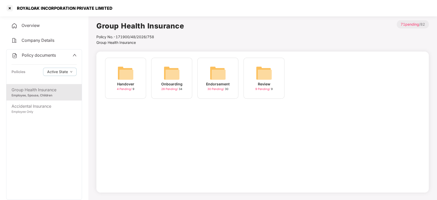
click at [213, 75] on img at bounding box center [218, 73] width 16 height 16
click at [218, 71] on img at bounding box center [218, 73] width 16 height 16
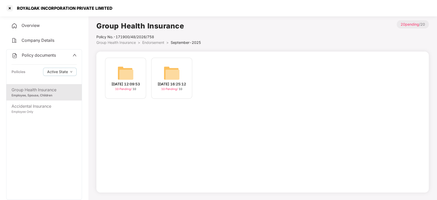
click at [131, 65] on img at bounding box center [125, 73] width 16 height 16
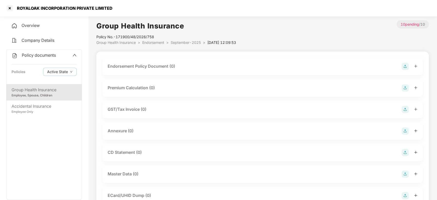
click at [406, 67] on img at bounding box center [405, 66] width 7 height 7
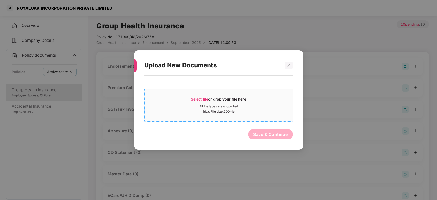
click at [273, 95] on span "Select file or drop your file here All file types are supported Max. File size …" at bounding box center [219, 105] width 148 height 25
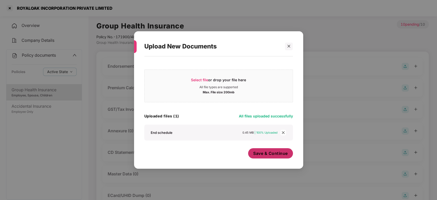
click at [263, 156] on span "Save & Continue" at bounding box center [270, 154] width 35 height 6
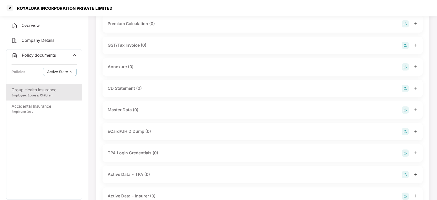
scroll to position [102, 0]
click at [404, 67] on img at bounding box center [405, 66] width 7 height 7
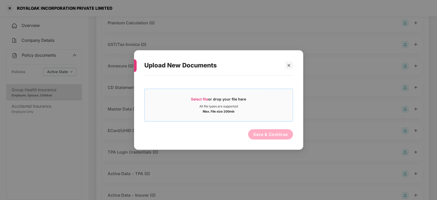
click at [270, 99] on div "Select file or drop your file here" at bounding box center [219, 101] width 148 height 8
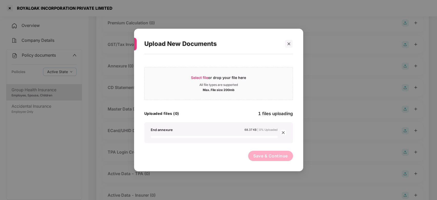
scroll to position [122, 0]
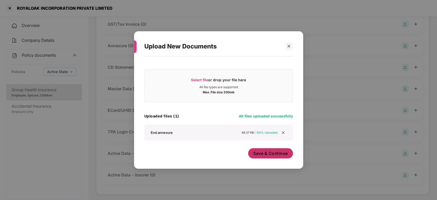
click at [256, 149] on button "Save & Continue" at bounding box center [270, 153] width 45 height 10
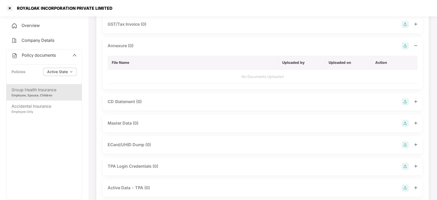
scroll to position [156, 0]
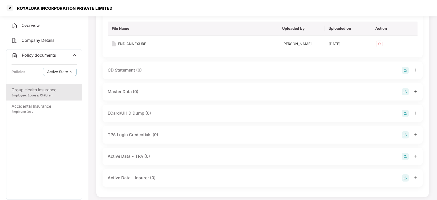
click at [405, 90] on img at bounding box center [405, 91] width 7 height 7
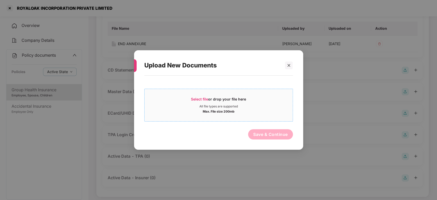
click at [267, 100] on div "Select file or drop your file here" at bounding box center [219, 101] width 148 height 8
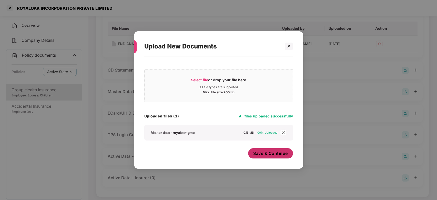
click at [268, 154] on span "Save & Continue" at bounding box center [270, 154] width 35 height 6
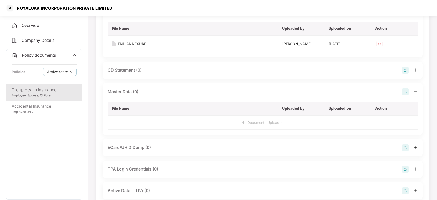
scroll to position [0, 0]
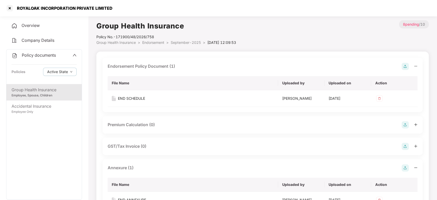
click at [32, 58] on div "Policy documents" at bounding box center [34, 55] width 44 height 7
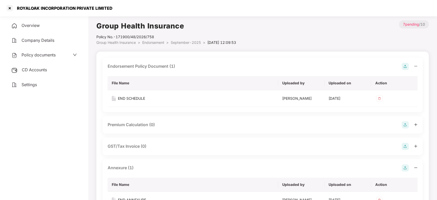
click at [33, 67] on span "CD Accounts" at bounding box center [34, 69] width 25 height 5
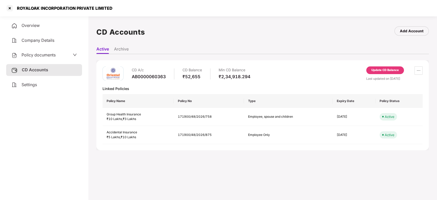
click at [388, 68] on div "Update CD Balance" at bounding box center [385, 70] width 27 height 5
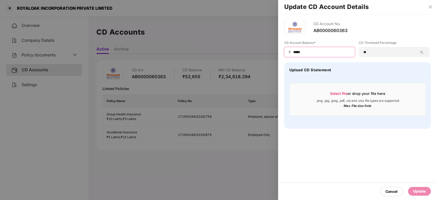
click at [310, 54] on input "*****" at bounding box center [322, 52] width 58 height 5
type input "*"
type input "*****"
click at [417, 189] on div "Update" at bounding box center [420, 192] width 13 height 6
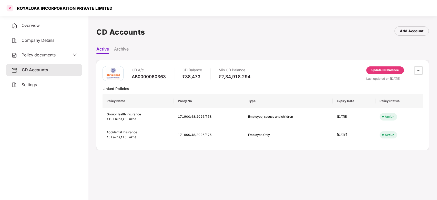
click at [9, 9] on div at bounding box center [10, 8] width 8 height 8
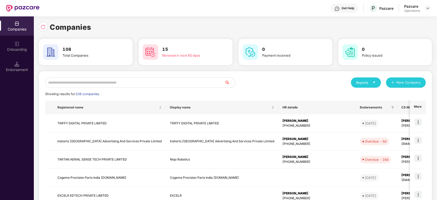
click at [120, 83] on input "text" at bounding box center [135, 82] width 180 height 10
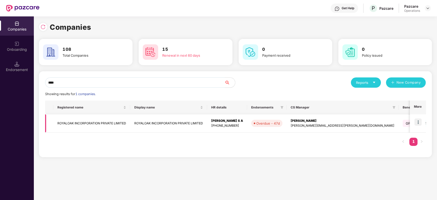
type input "****"
click at [418, 122] on img at bounding box center [418, 122] width 7 height 7
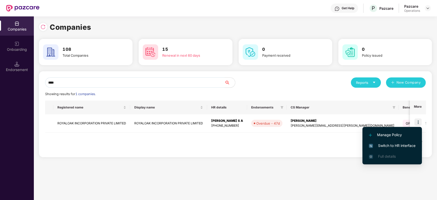
click at [388, 150] on li "Switch to HR interface" at bounding box center [393, 145] width 60 height 11
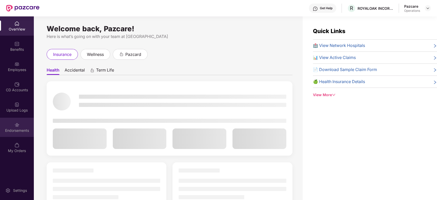
click at [15, 126] on img at bounding box center [16, 124] width 5 height 5
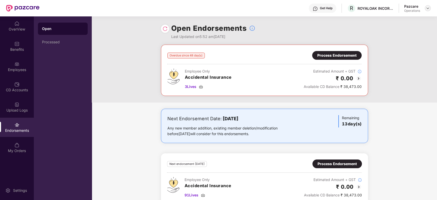
click at [428, 8] on img at bounding box center [428, 8] width 4 height 4
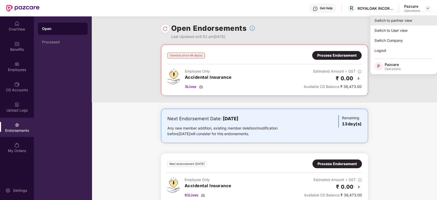
click at [400, 18] on div "Switch to partner view" at bounding box center [404, 20] width 67 height 10
